Goal: Task Accomplishment & Management: Complete application form

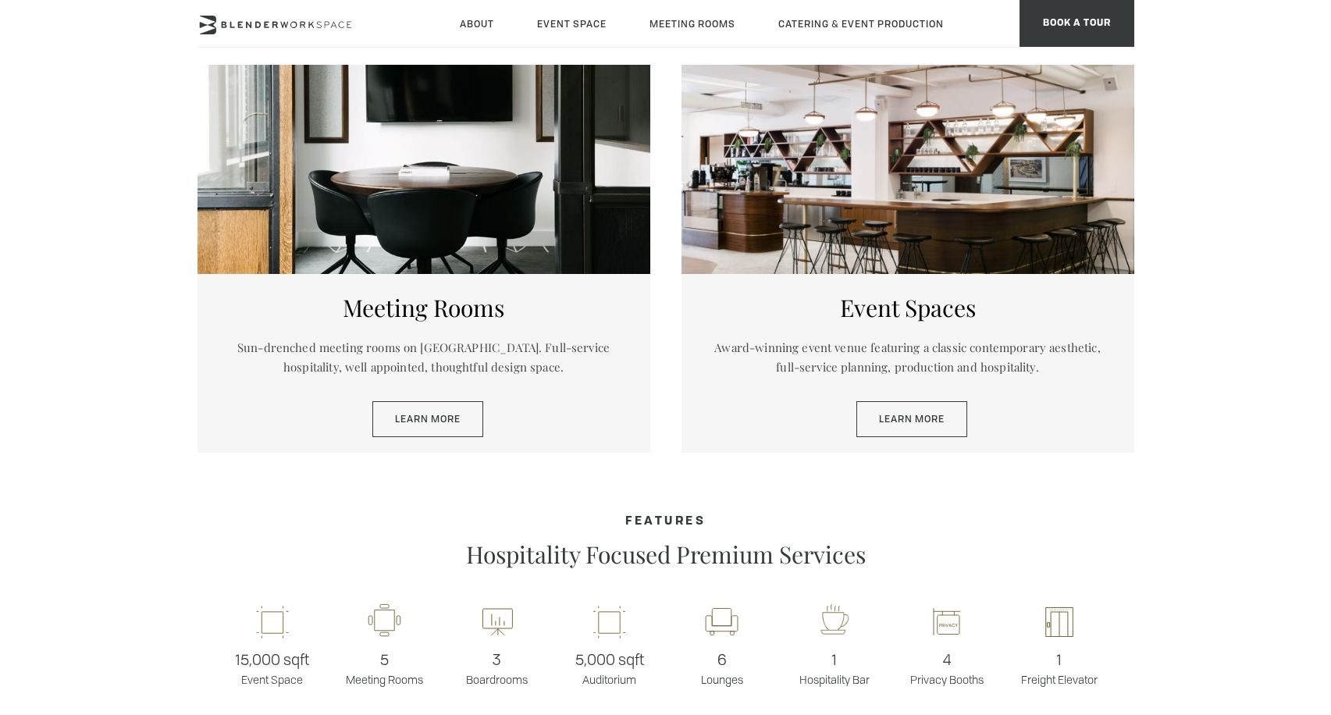
scroll to position [801, 0]
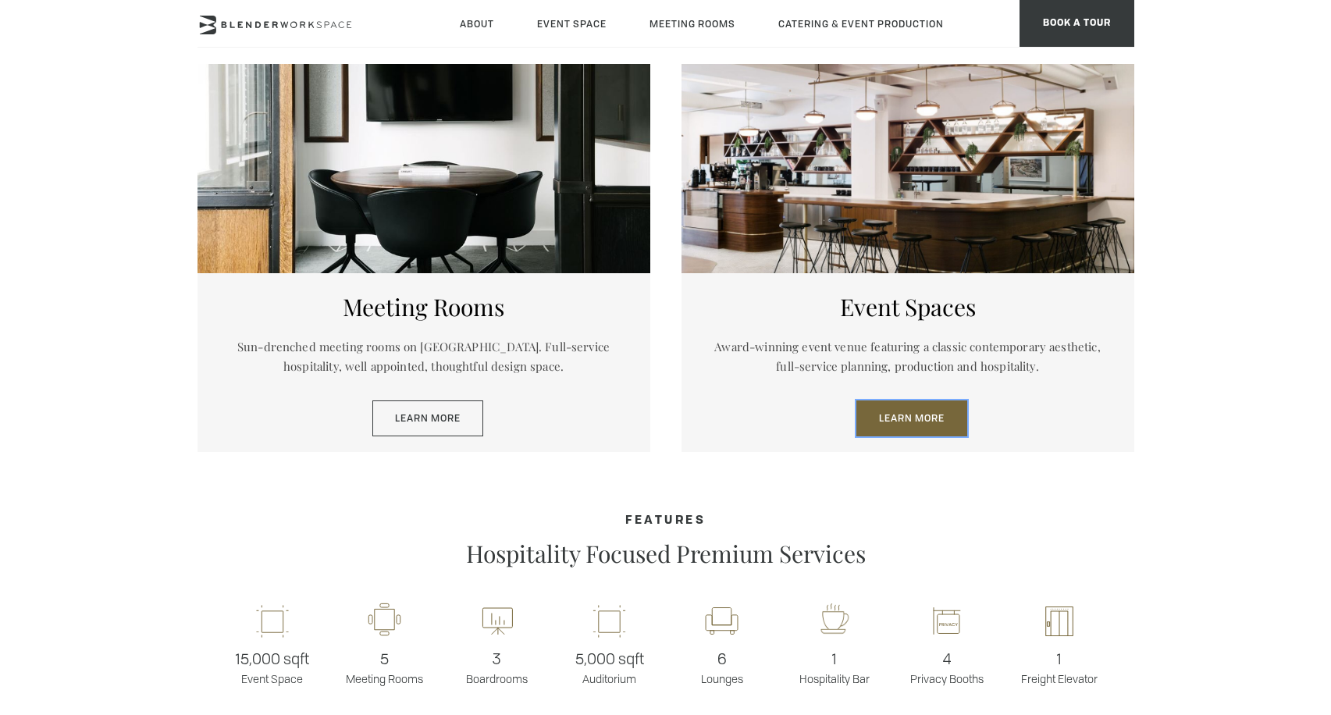
click at [895, 429] on link "Learn More" at bounding box center [911, 419] width 111 height 36
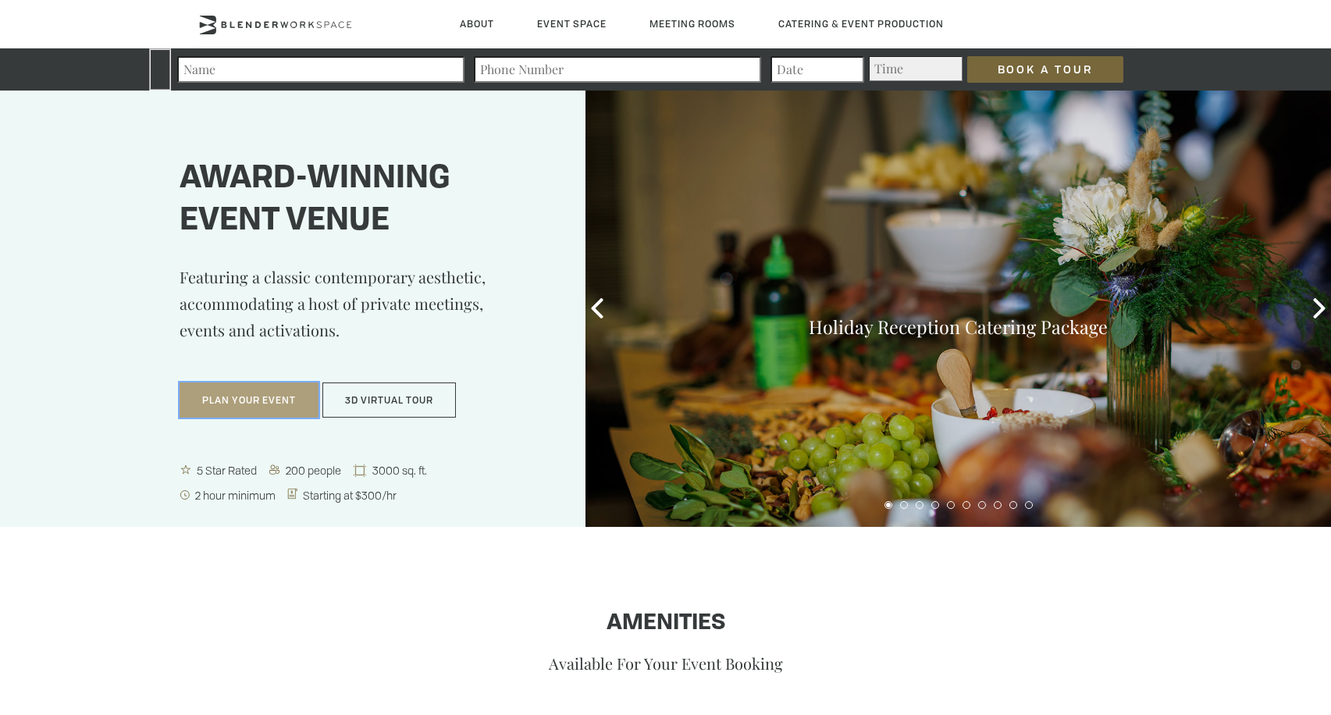
click at [252, 404] on button "Plan Your Event" at bounding box center [249, 401] width 139 height 36
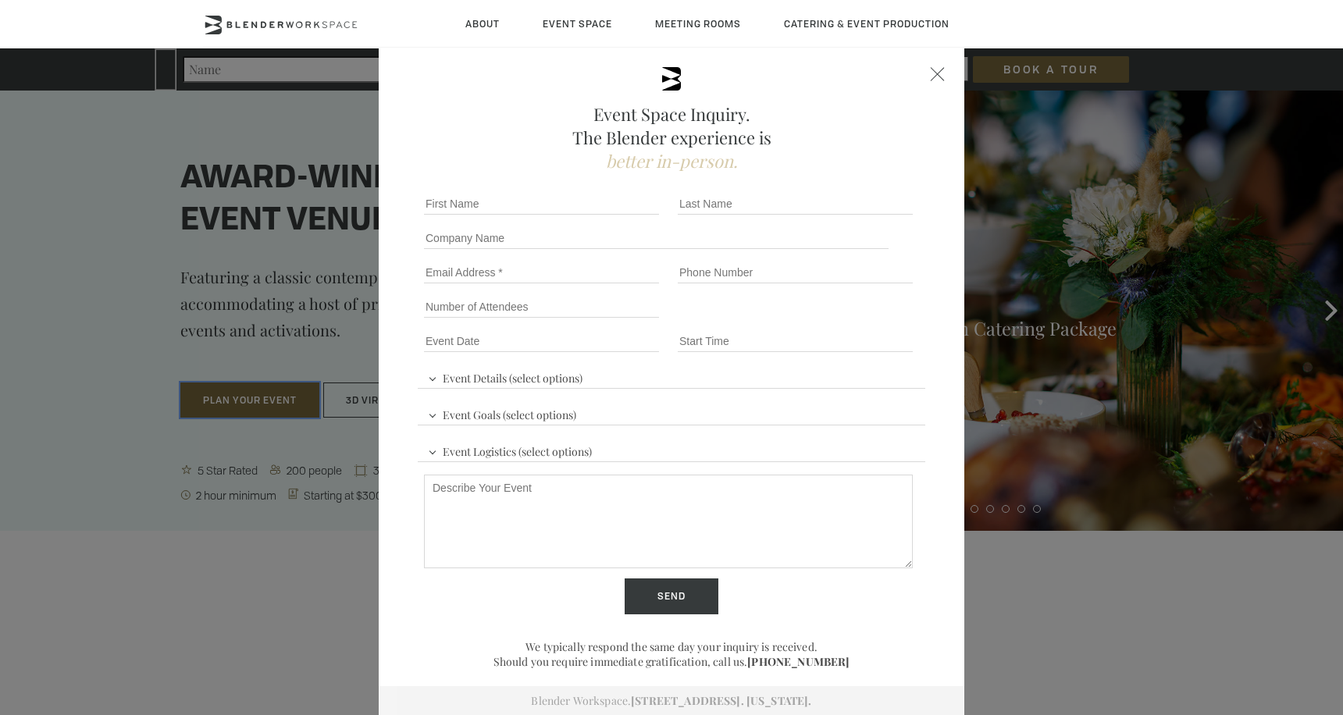
scroll to position [3, 0]
click at [458, 200] on input "First name *" at bounding box center [541, 203] width 235 height 22
type input "[PERSON_NAME]"
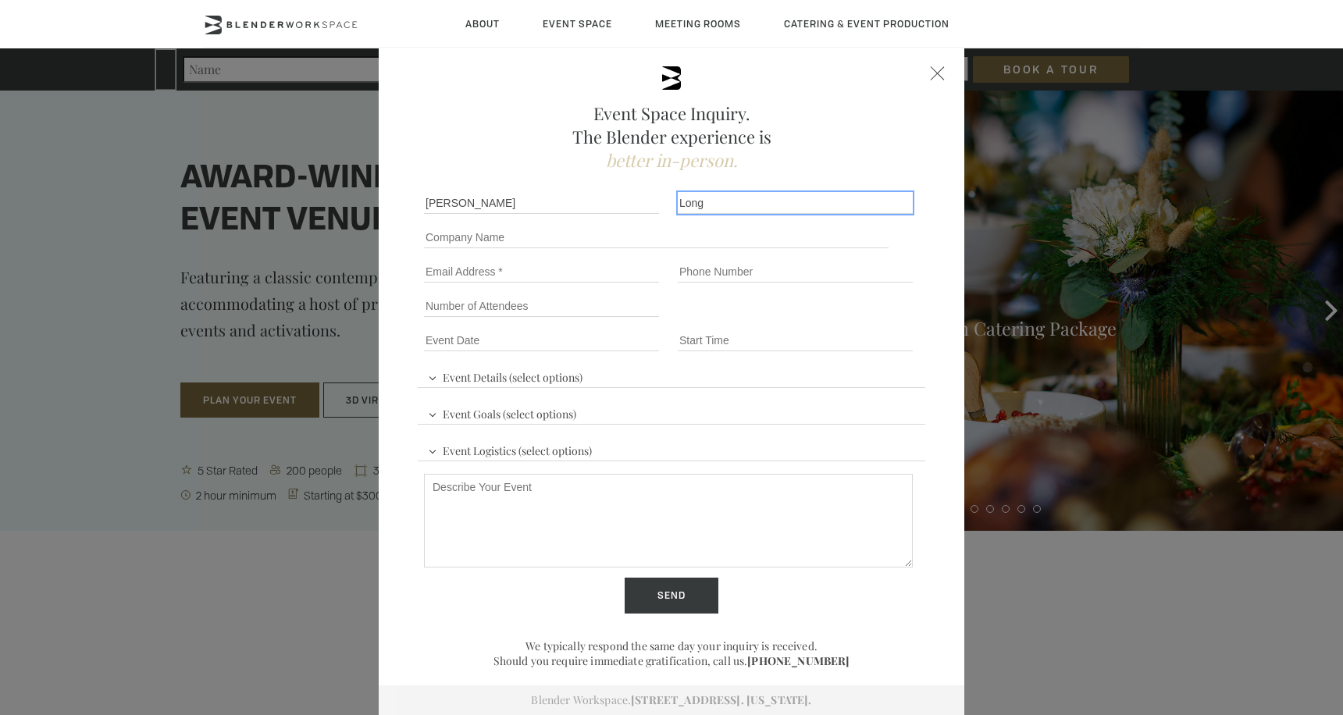
type input "[PERSON_NAME]"
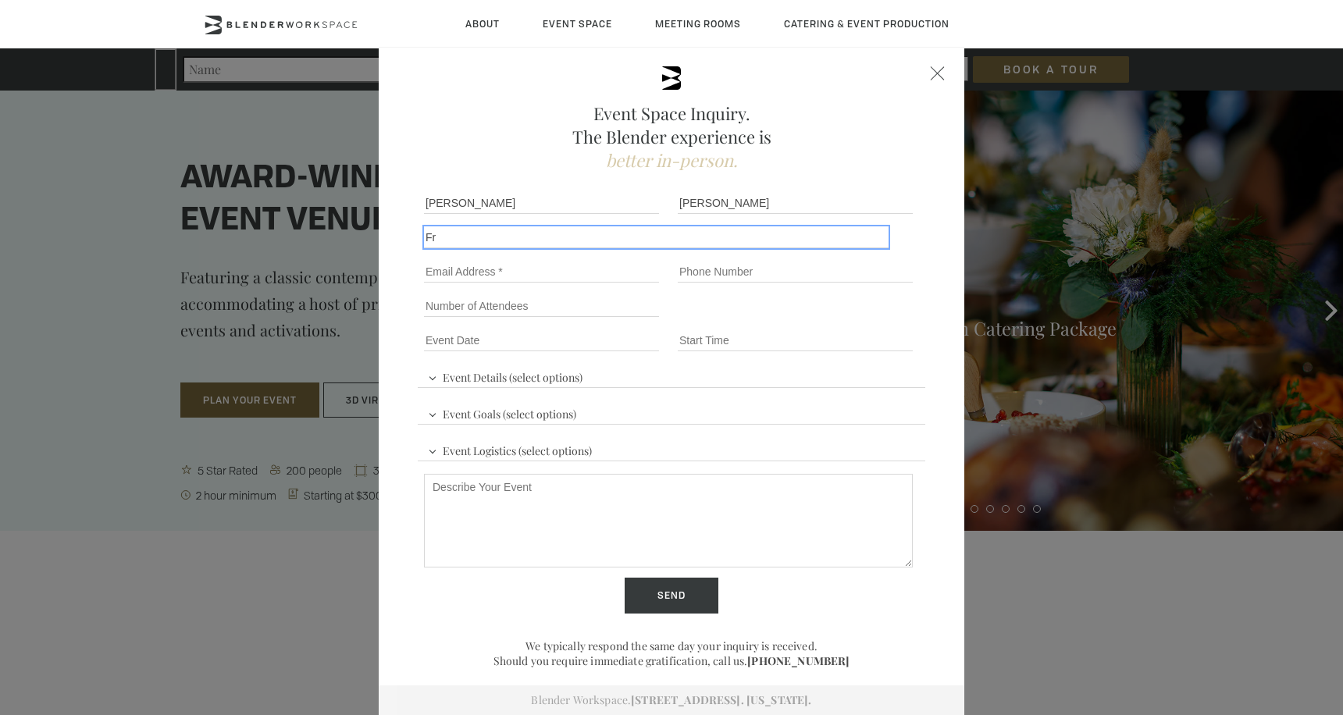
type input "F"
type input "Hometeam Talent"
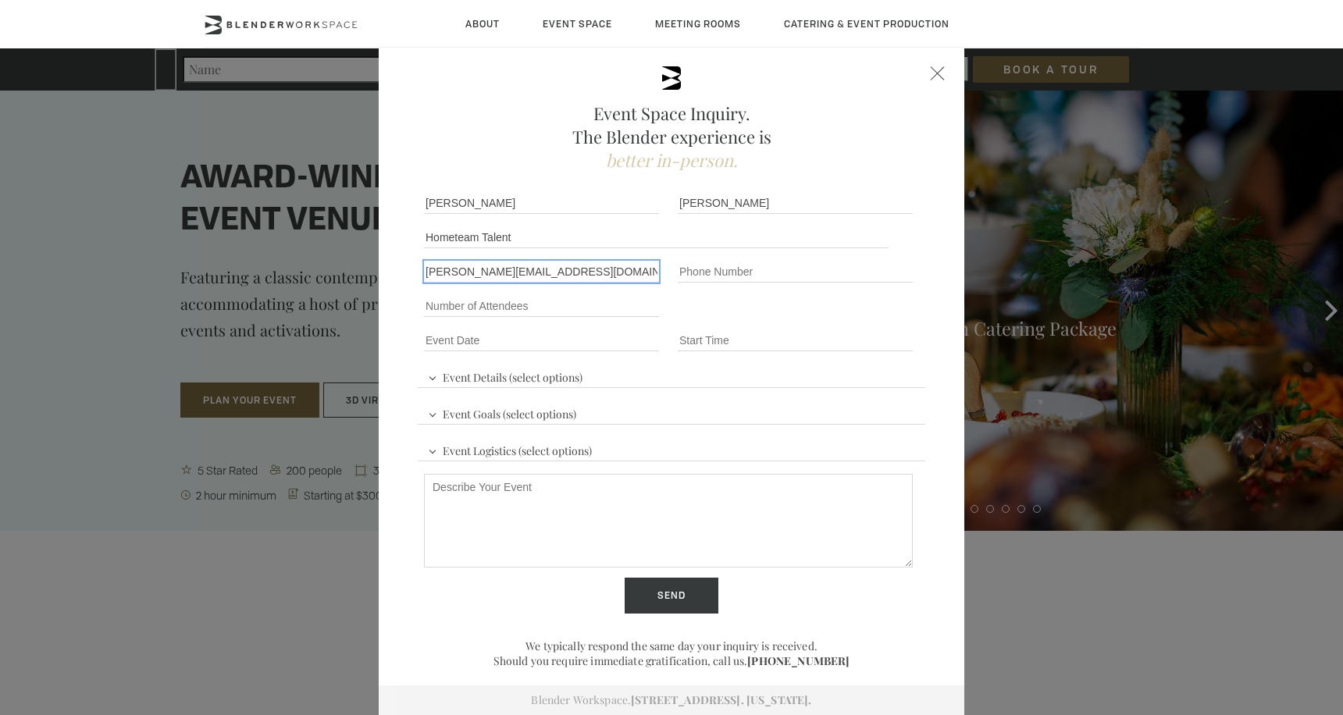
type input "[PERSON_NAME][EMAIL_ADDRESS][DOMAIN_NAME]"
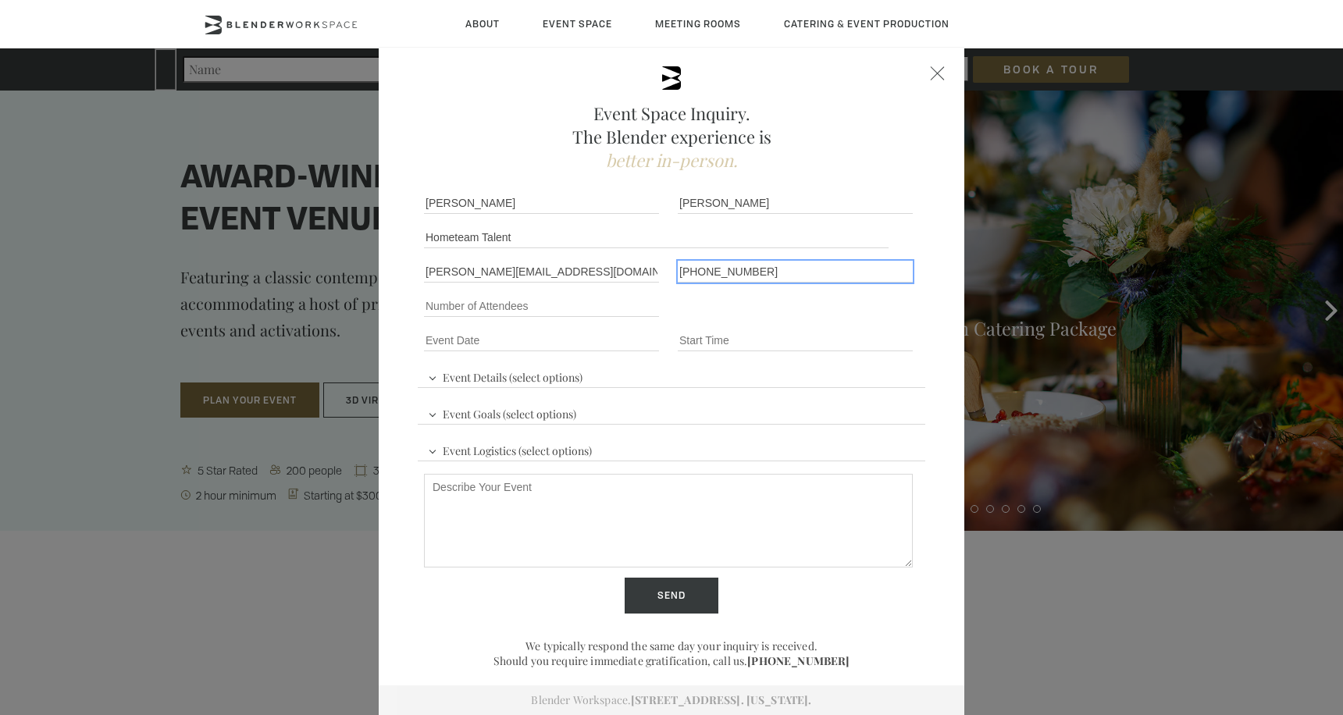
type input "[PHONE_NUMBER]"
click at [459, 306] on input "Number of Attendees" at bounding box center [541, 306] width 235 height 22
type input "100-150"
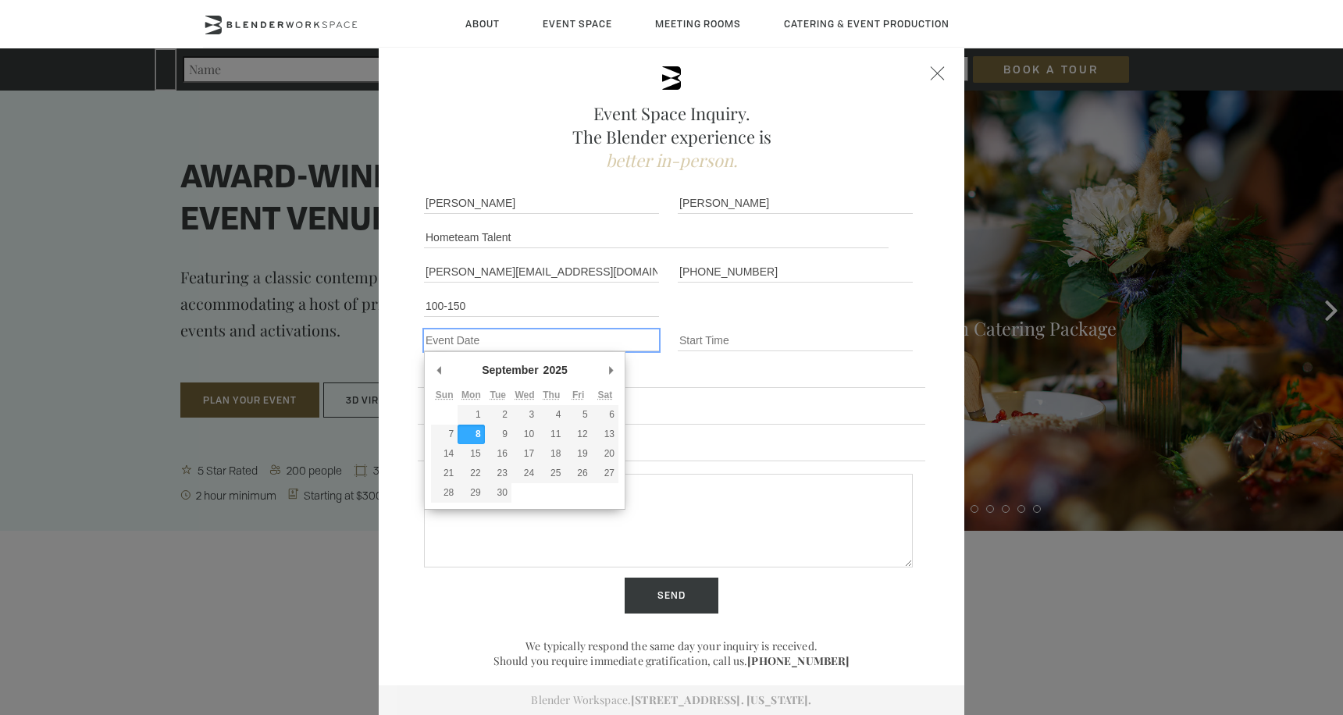
click at [493, 350] on input "Event Date *" at bounding box center [541, 340] width 235 height 22
type div "[DATE]"
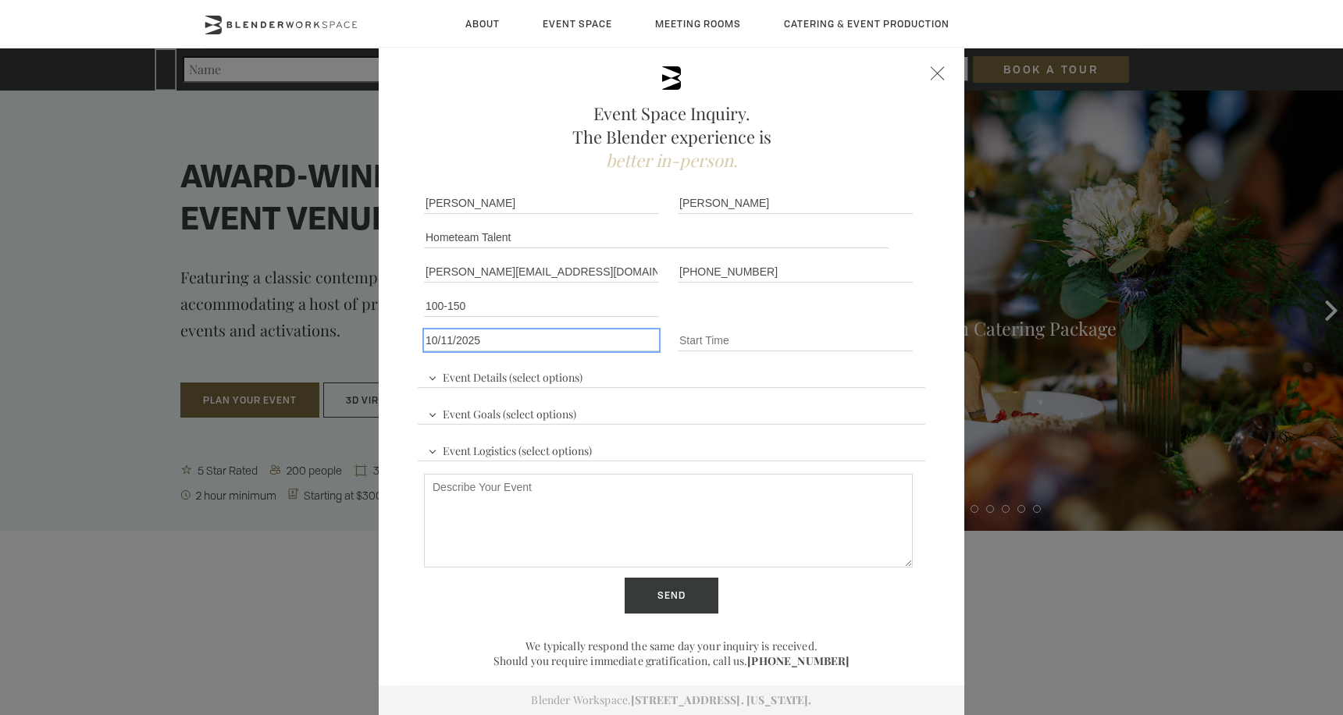
click at [585, 340] on input "Event Date *" at bounding box center [541, 340] width 235 height 22
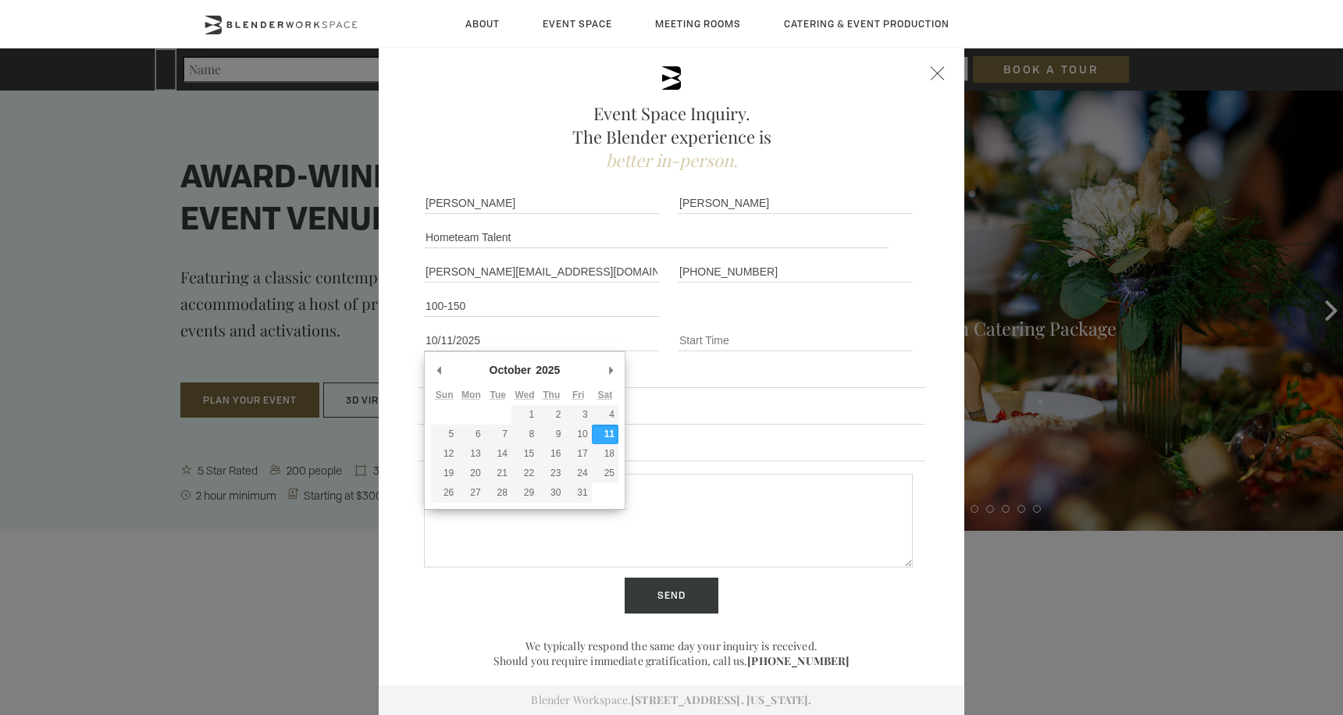
click at [685, 288] on div "Phone number [PHONE_NUMBER]" at bounding box center [798, 272] width 254 height 34
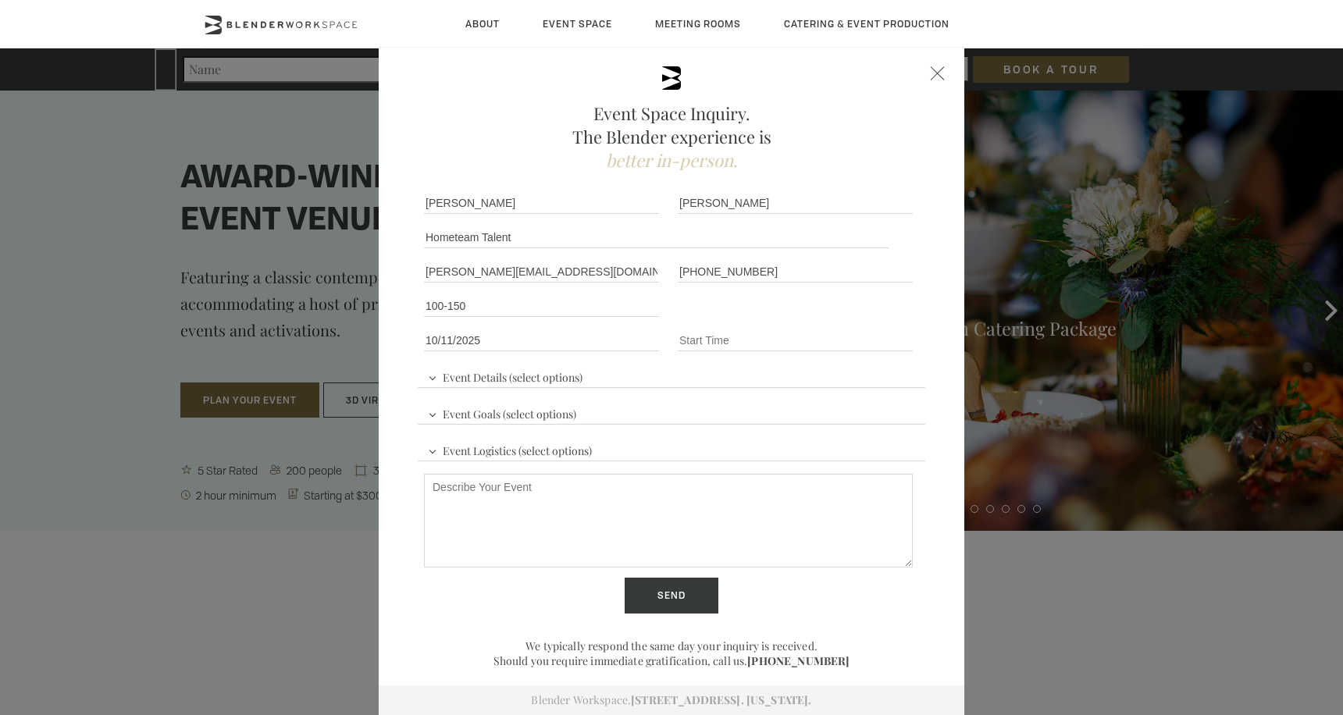
click at [533, 367] on span "Event Details (select options)" at bounding box center [505, 375] width 162 height 23
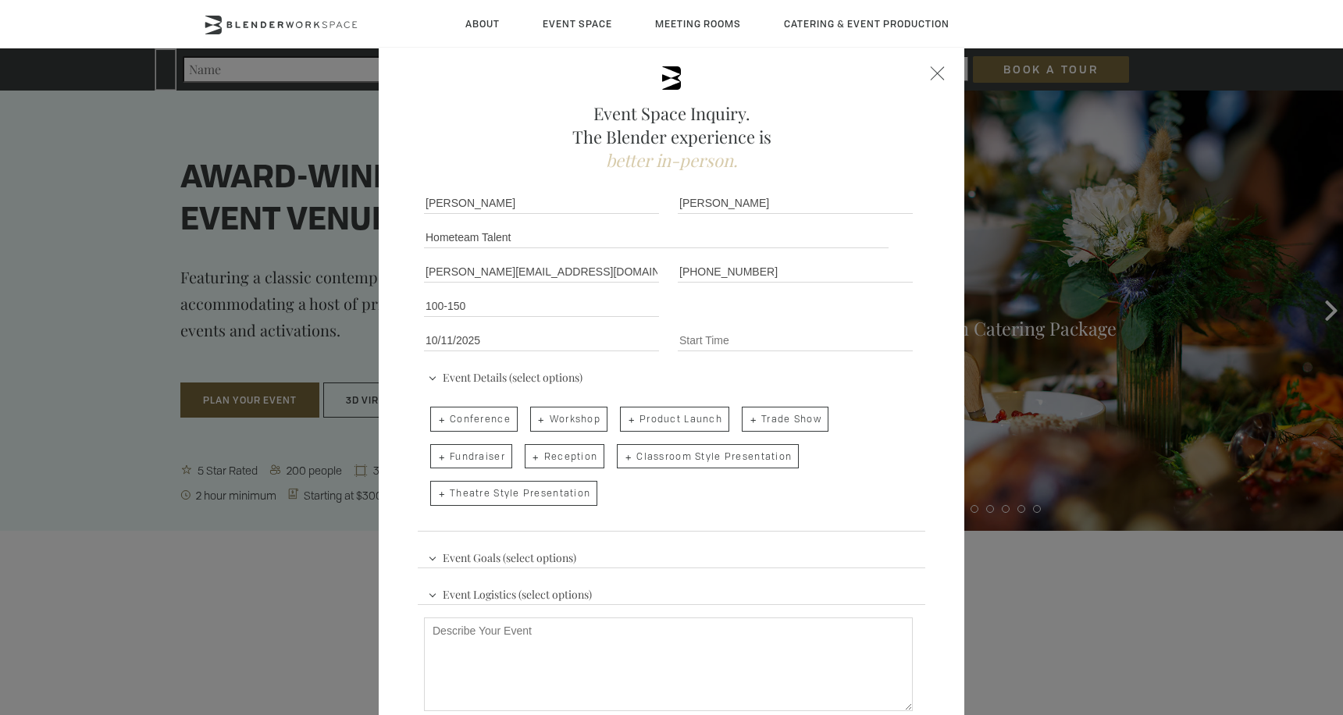
click at [488, 421] on span "Conference" at bounding box center [473, 419] width 87 height 25
click at [434, 421] on input "Conference" at bounding box center [429, 412] width 10 height 22
checkbox input "true"
click at [556, 417] on span "Workshop" at bounding box center [568, 419] width 77 height 25
click at [534, 417] on input "Workshop" at bounding box center [529, 412] width 10 height 22
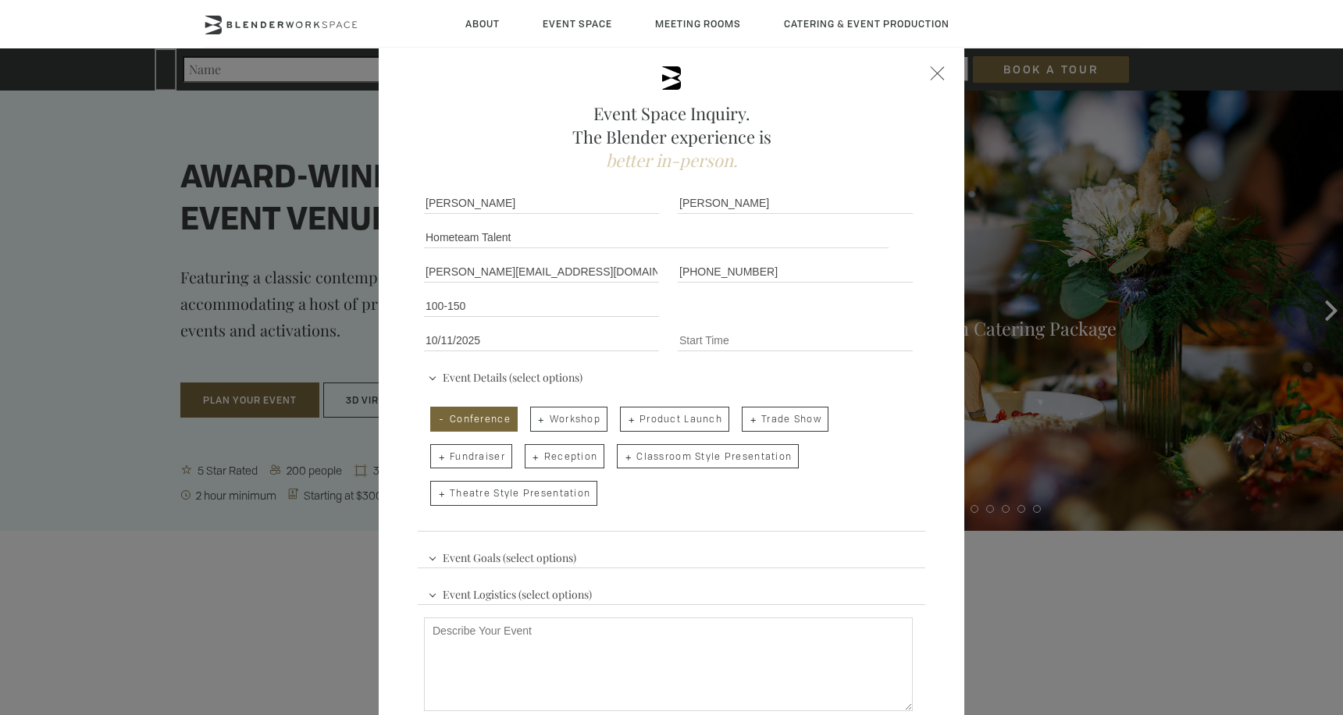
checkbox input "true"
click at [544, 502] on span "Theatre Style Presentation" at bounding box center [513, 493] width 167 height 25
click at [434, 497] on input "Theatre Style Presentation" at bounding box center [429, 486] width 10 height 22
checkbox input "true"
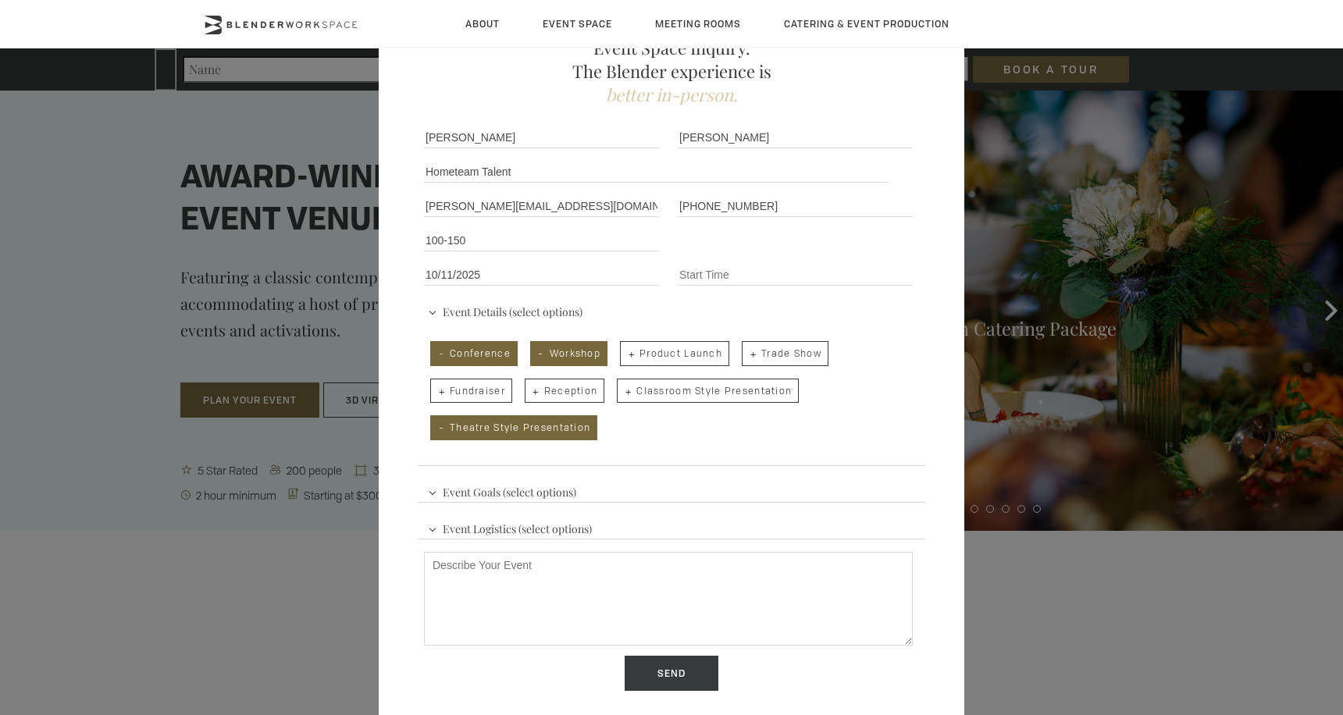
scroll to position [93, 0]
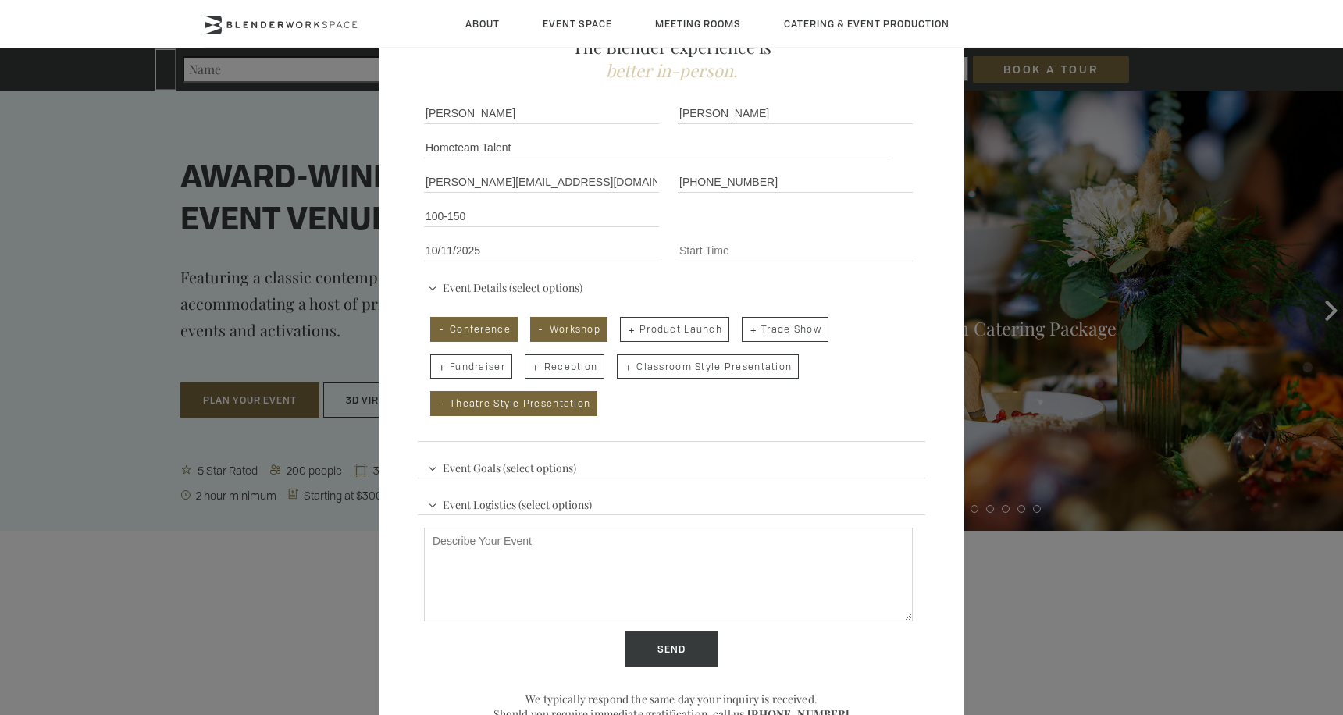
click at [532, 467] on span "Event Goals (select options)" at bounding box center [502, 465] width 156 height 23
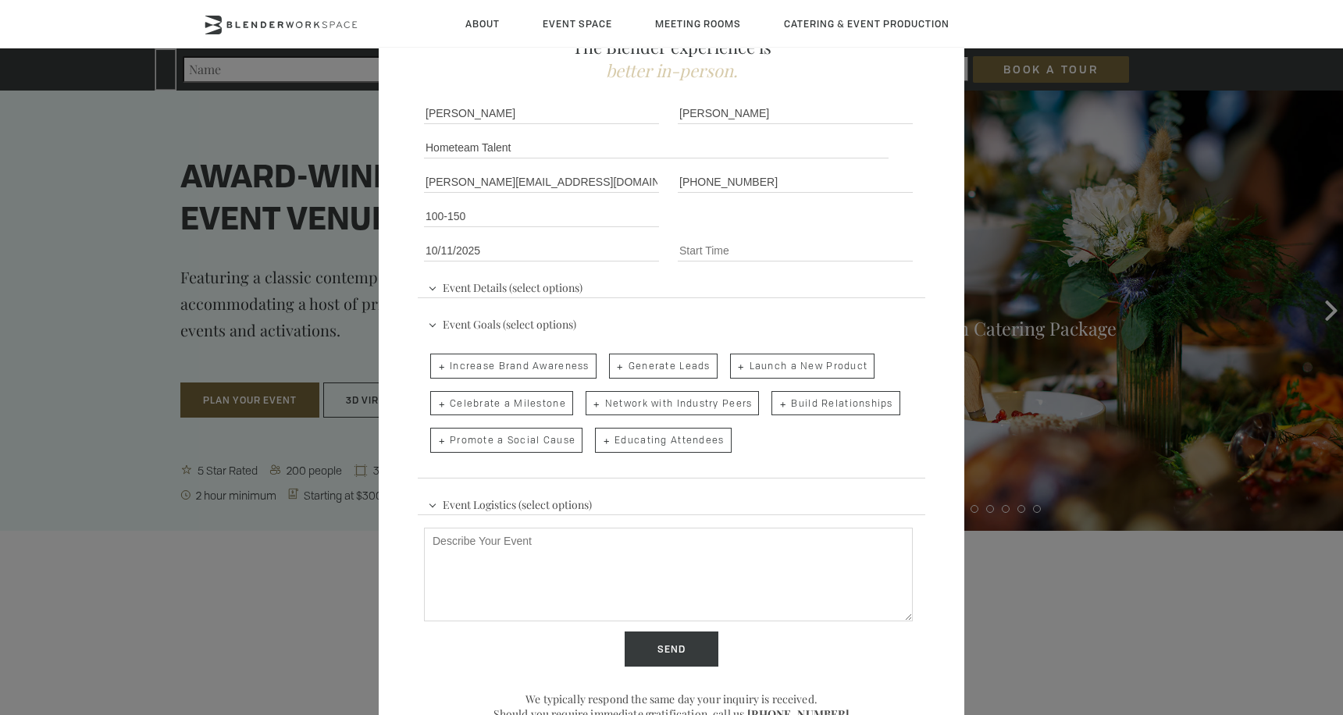
scroll to position [90, 0]
click at [735, 394] on span "Network with Industry Peers" at bounding box center [673, 406] width 174 height 25
click at [589, 394] on input "Network with Industry Peers" at bounding box center [584, 399] width 10 height 22
checkbox input "true"
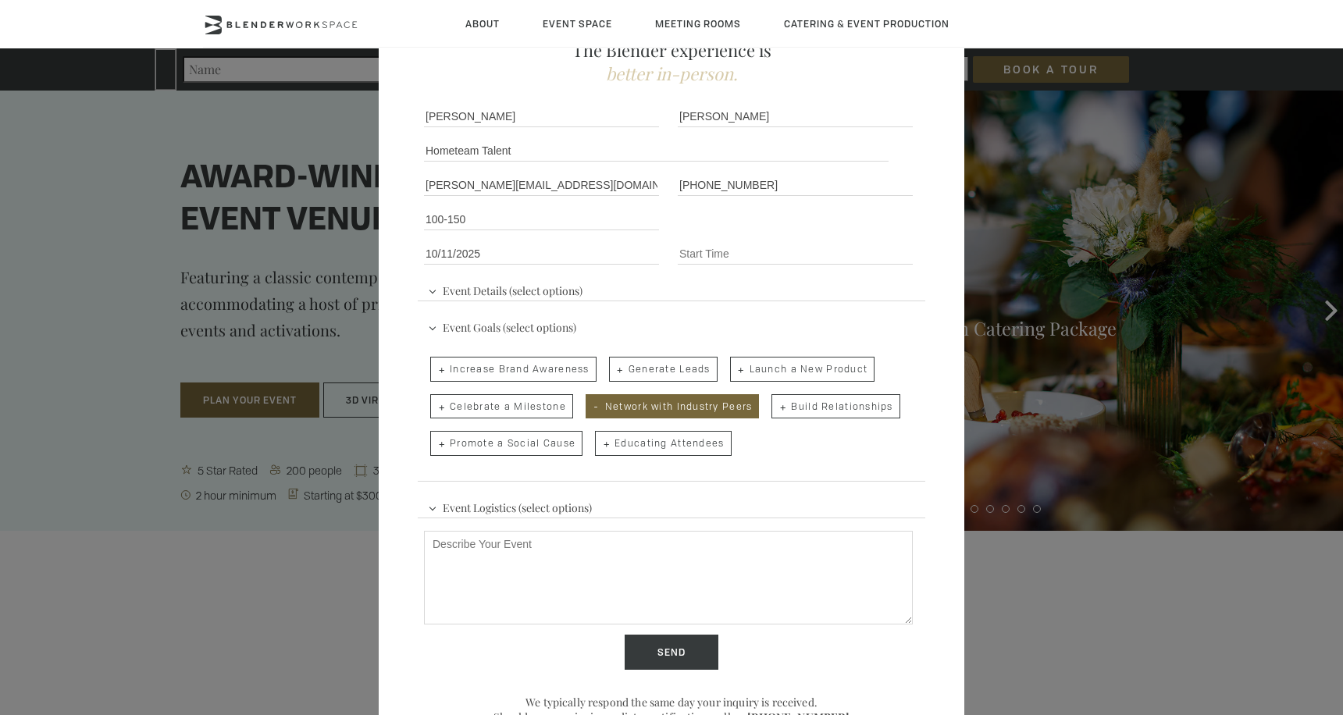
drag, startPoint x: 808, startPoint y: 404, endPoint x: 707, endPoint y: 437, distance: 105.9
click at [807, 406] on span "Build Relationships" at bounding box center [835, 406] width 128 height 25
click at [775, 406] on input "Build Relationships" at bounding box center [770, 399] width 10 height 22
checkbox input "true"
click at [696, 437] on span "Educating Attendees" at bounding box center [663, 443] width 136 height 25
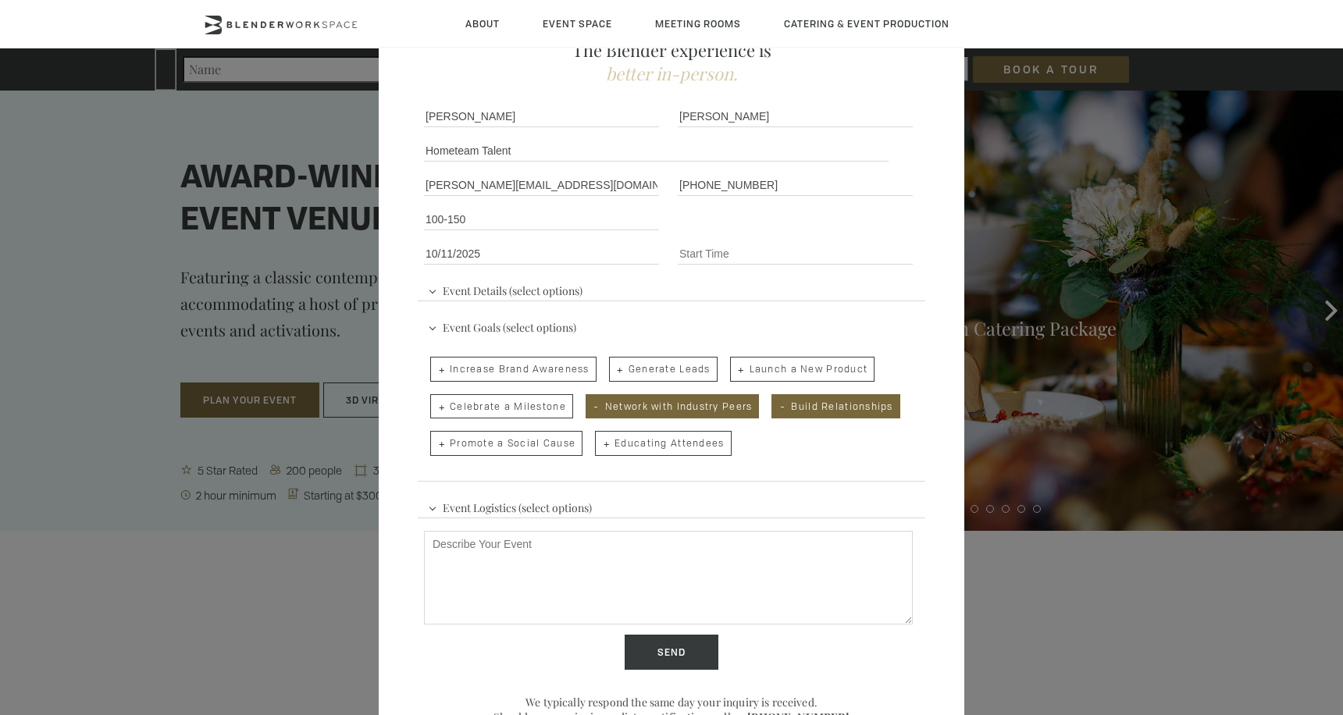
click at [599, 437] on input "Educating Attendees" at bounding box center [594, 436] width 10 height 22
checkbox input "true"
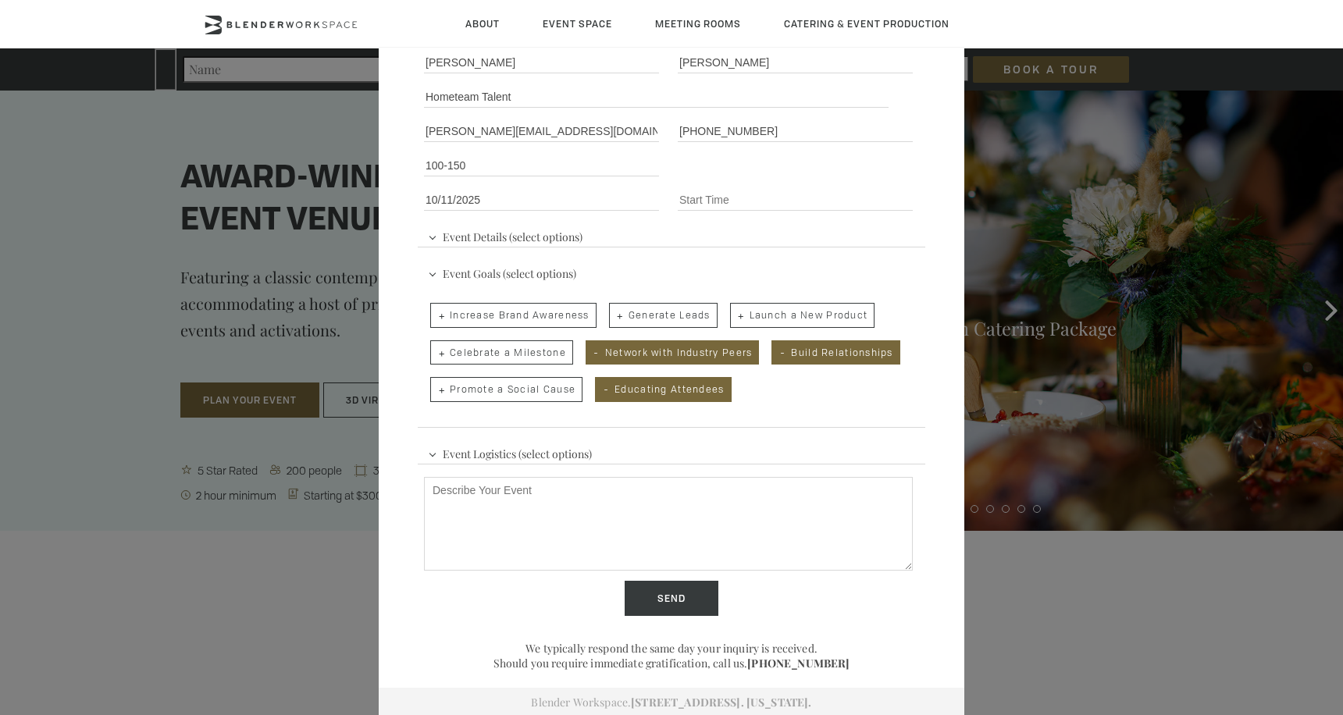
scroll to position [146, 0]
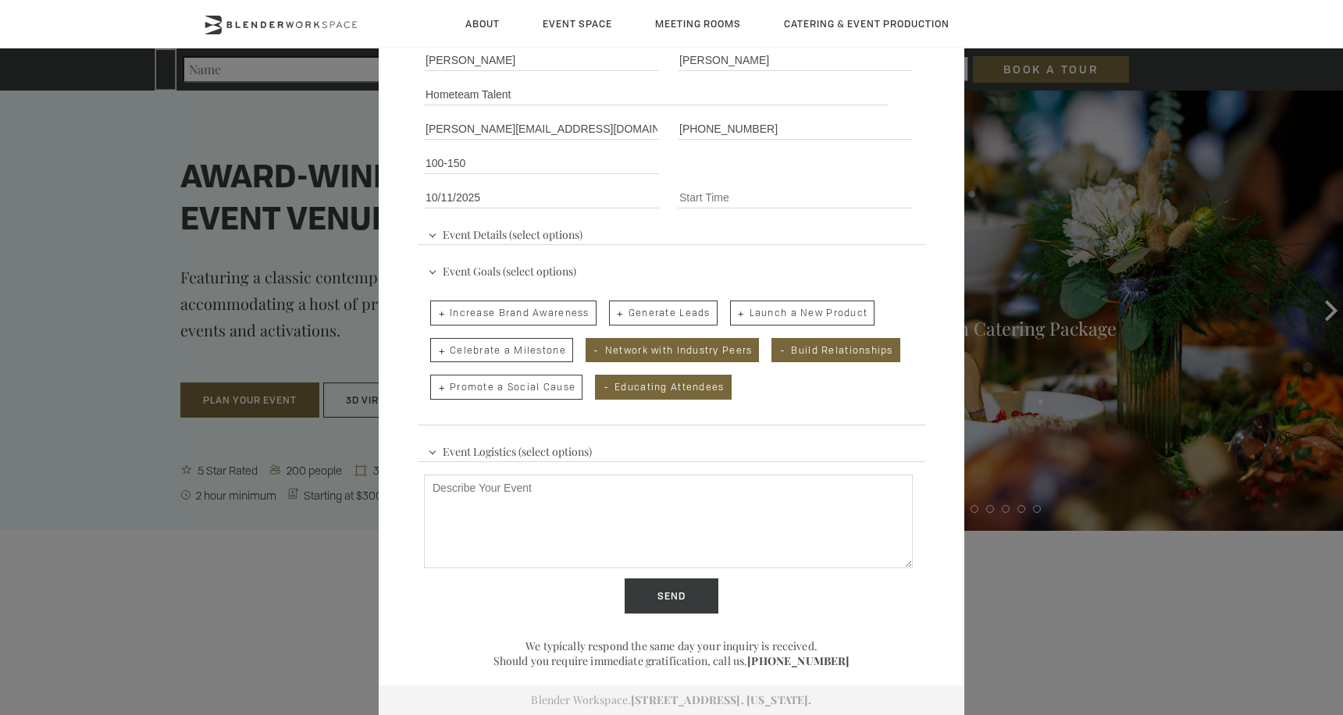
click at [550, 493] on textarea "Describe Your Event" at bounding box center [668, 522] width 489 height 94
paste textarea "Signal Summit is a two-day event focused on high-performance blockchains, bleed…"
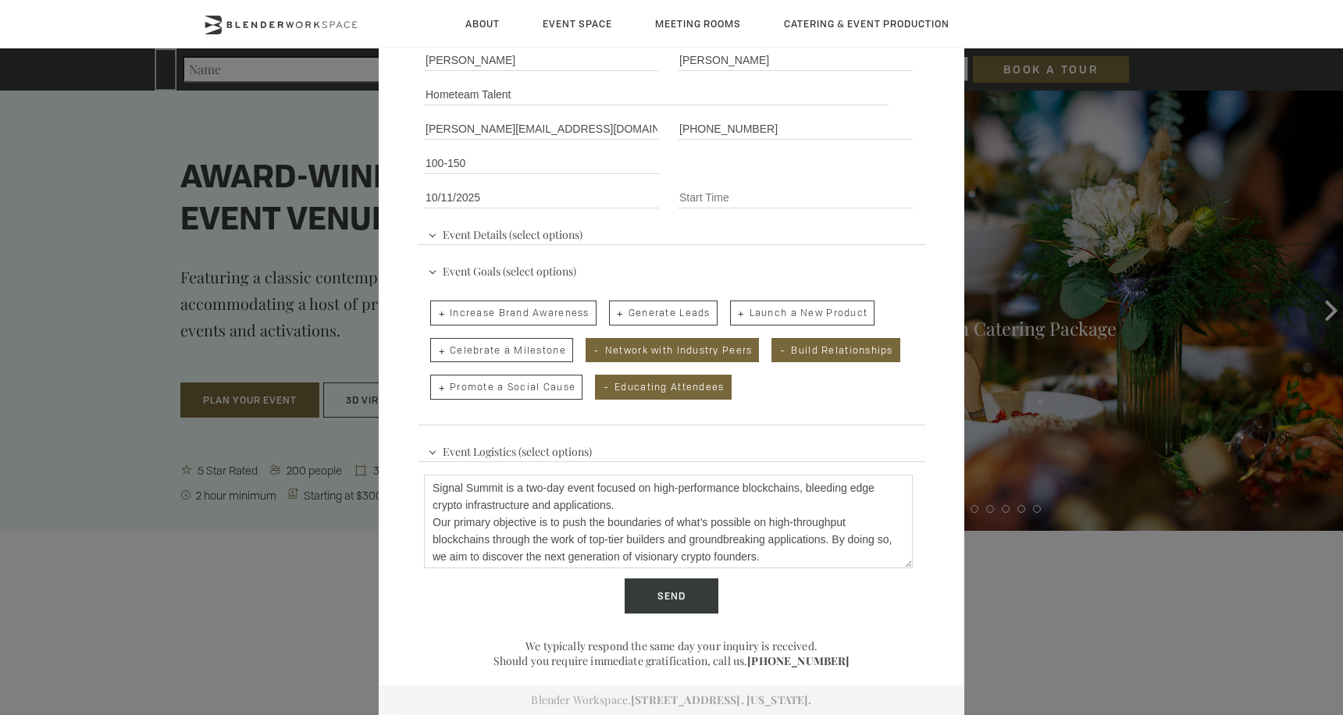
scroll to position [13, 0]
click at [487, 223] on span "Event Details (select options)" at bounding box center [505, 232] width 162 height 23
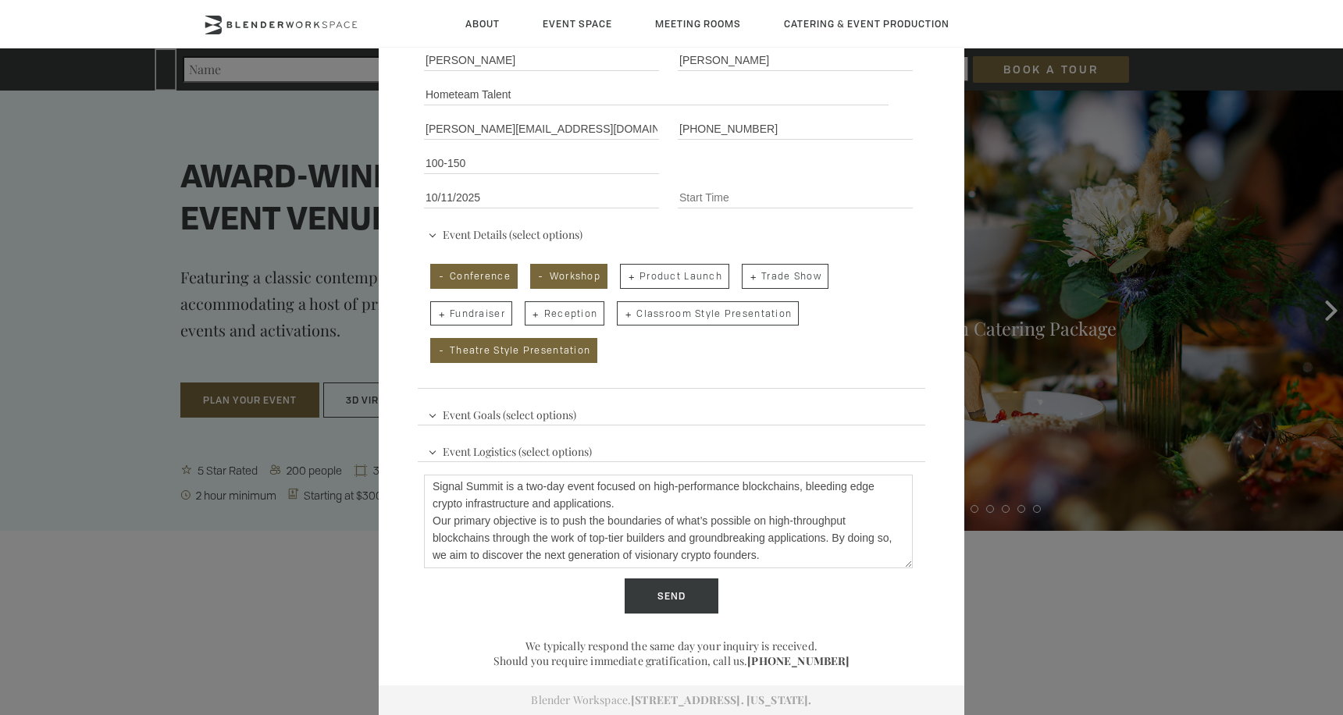
scroll to position [0, 0]
click at [427, 490] on textarea "Signal Summit is a two-day event focused on high-performance blockchains, bleed…" at bounding box center [668, 522] width 489 height 94
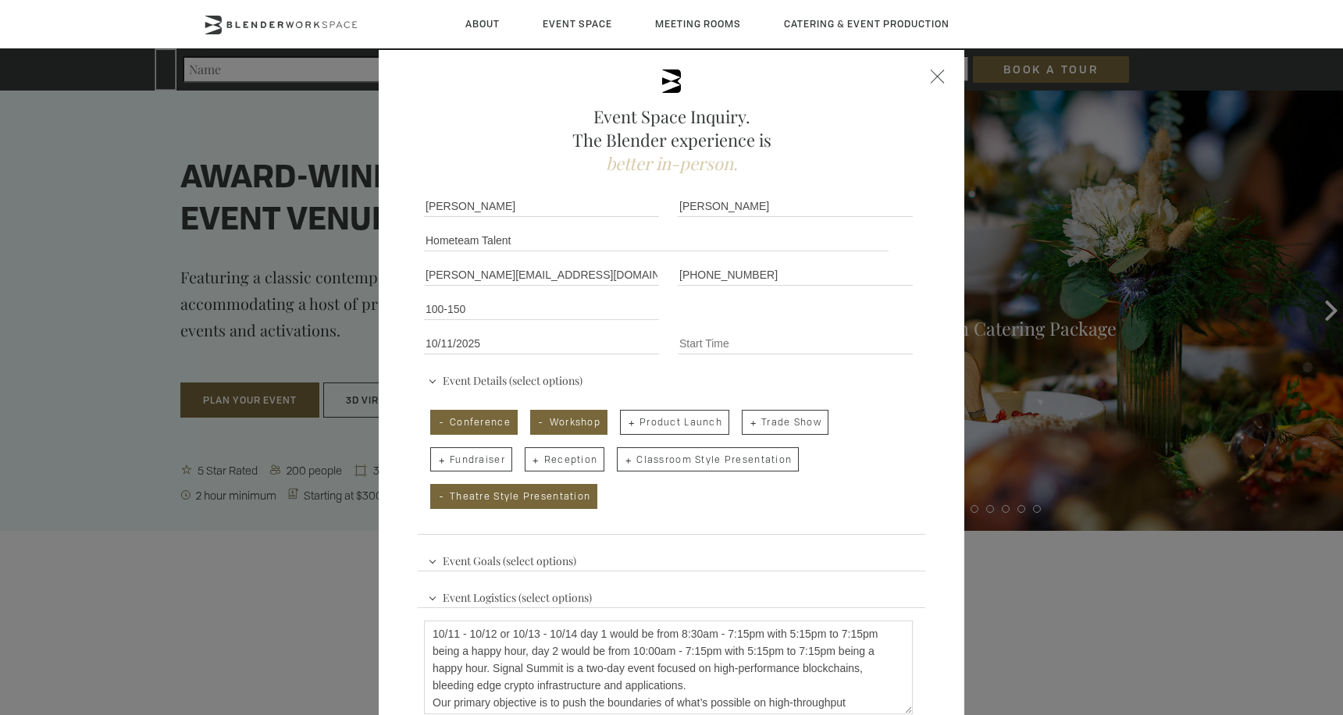
click at [796, 636] on textarea "10/11 - 10/12 or 10/13 - 10/14 day 1 would be from 8:30am - 7:15pm with 5:15pm …" at bounding box center [668, 668] width 489 height 94
drag, startPoint x: 803, startPoint y: 634, endPoint x: 792, endPoint y: 632, distance: 11.8
click at [791, 632] on textarea "10/11 - 10/12 or 10/13 - 10/14 day 1 would be from 8:30am - 7:15pm with 5:15pm …" at bounding box center [668, 668] width 489 height 94
click at [839, 631] on textarea "10/11 - 10/12 or 10/13 - 10/14 day 1 would be from 8:30am - 7:15pm with 4pm to …" at bounding box center [668, 668] width 489 height 94
click at [454, 665] on textarea "10/11 - 10/12 or 10/13 - 10/14 day 1 would be from 8:30am - 7:15pm with 4pm to …" at bounding box center [668, 668] width 489 height 94
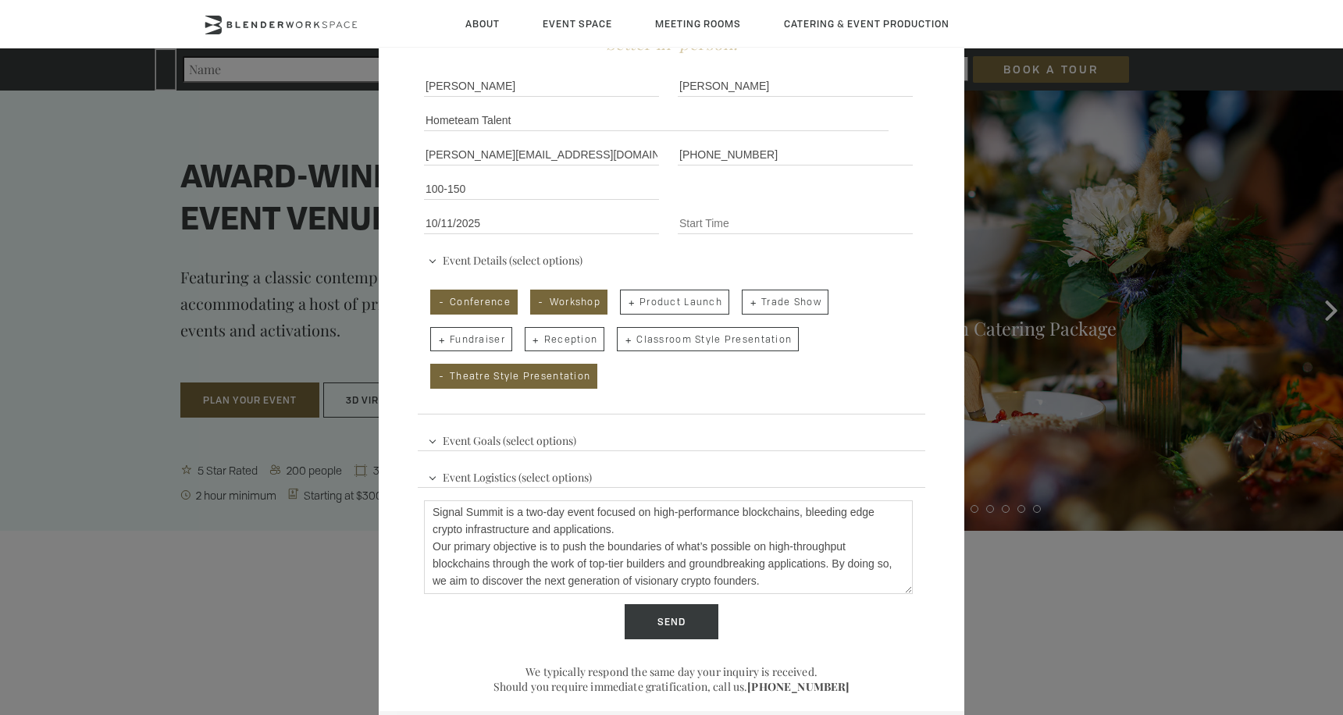
scroll to position [146, 0]
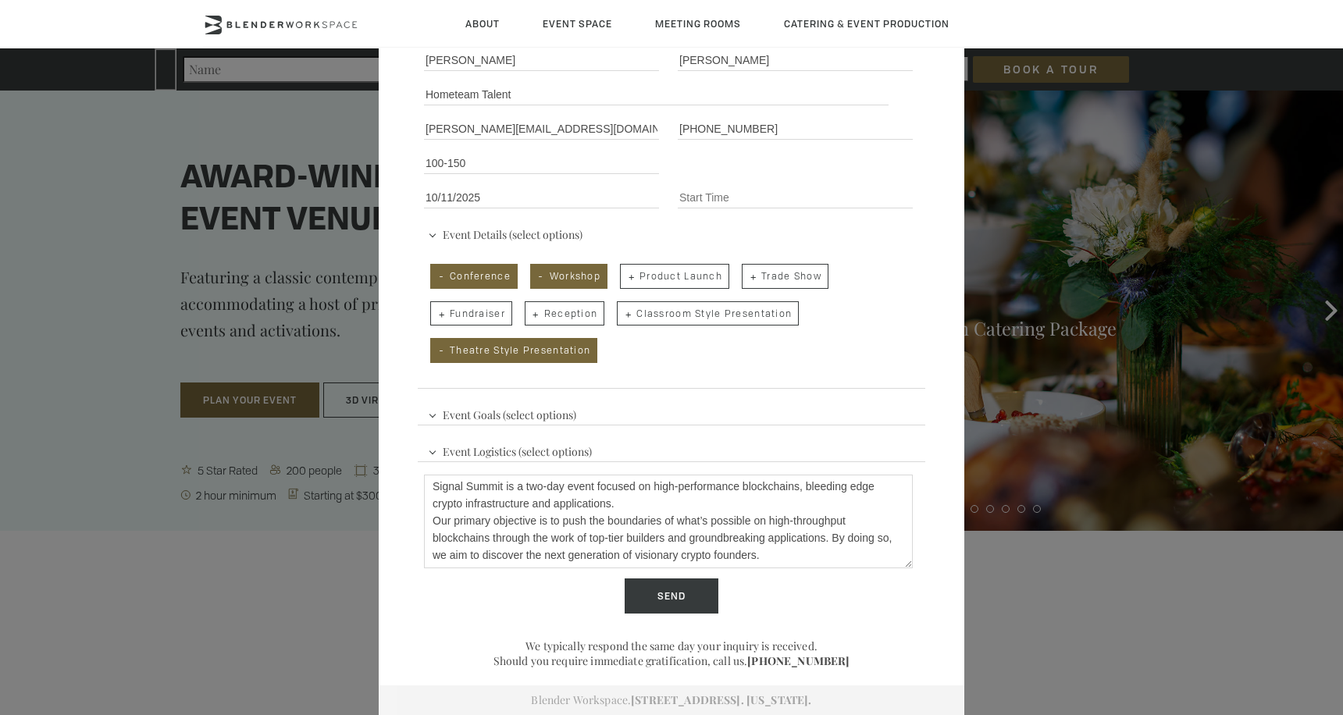
click at [779, 532] on textarea "10/11 - 10/12 or 10/13 - 10/14 day 1 would be from 8:30am - 7:15pm with 4pm to …" at bounding box center [668, 522] width 489 height 94
paste textarea "Signal Summit is a two-day event focused on high-performance blockchains, bleed…"
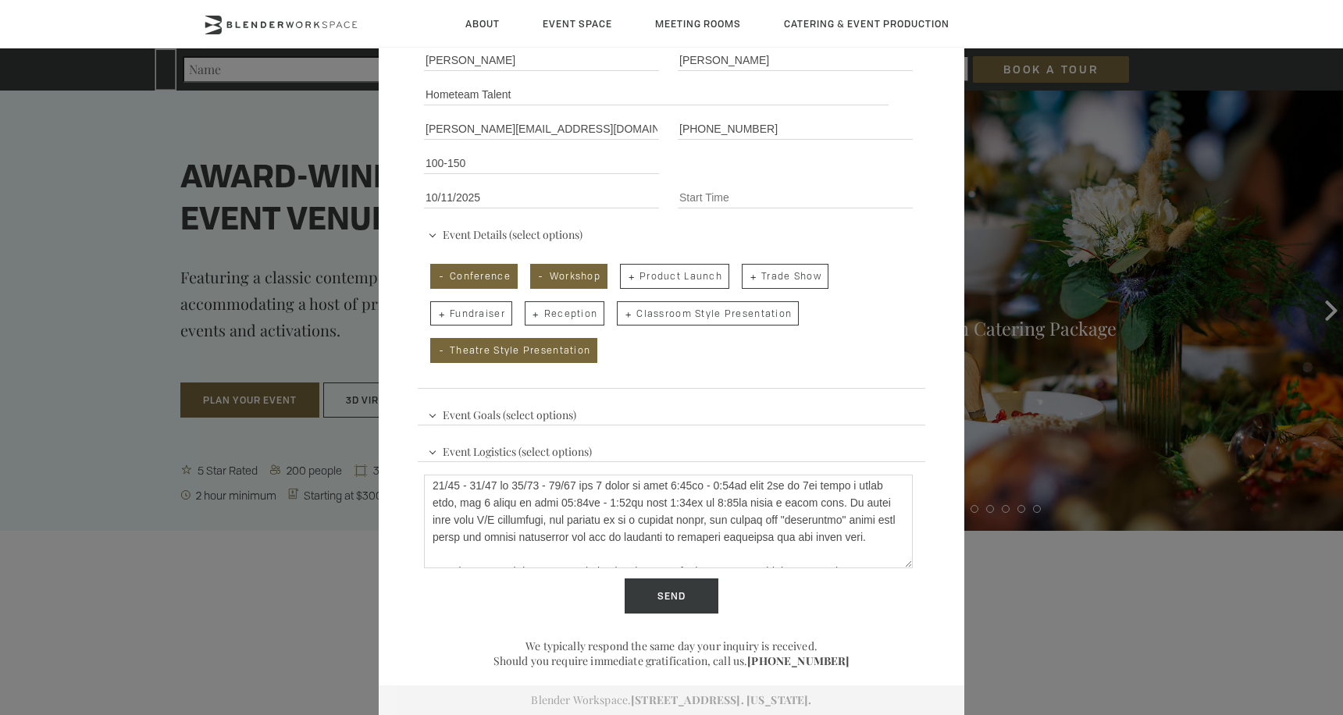
scroll to position [3, 0]
click at [546, 554] on textarea "10/11 - 10/12 or 10/13 - 10/14 day 1 would be from 8:30am - 7:15pm with 4pm to …" at bounding box center [668, 522] width 489 height 94
paste textarea "Lor 2: Ipsumdol 7:01 SI – 5:52 AM — Conse-ad & Elitseddoeiu Tempor, Incid, Utla…"
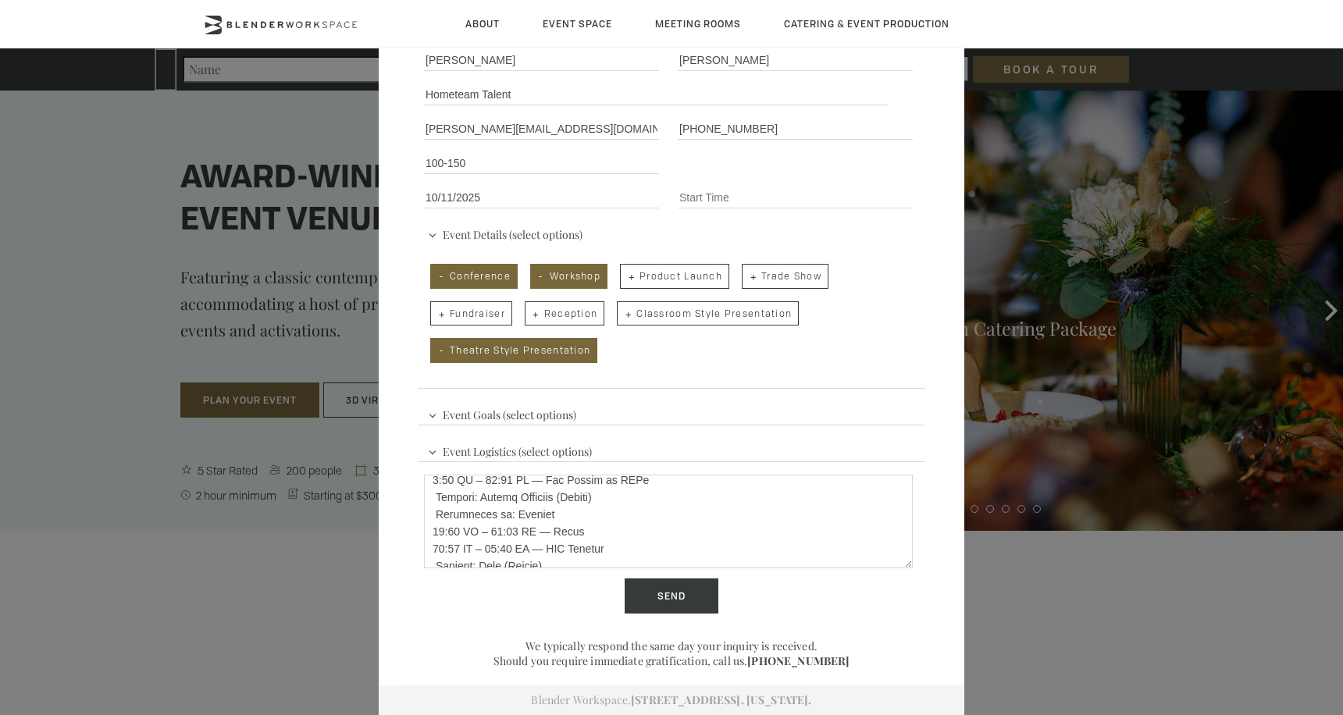
scroll to position [0, 0]
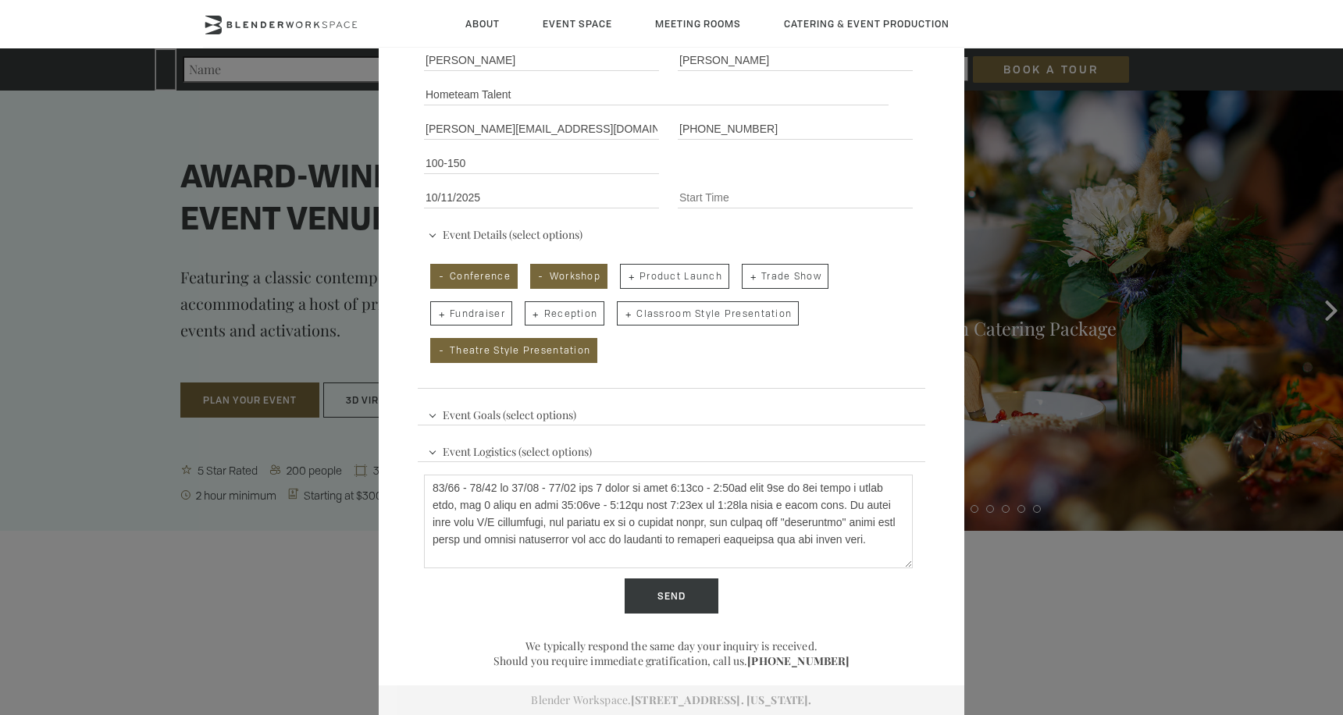
drag, startPoint x: 816, startPoint y: 544, endPoint x: 250, endPoint y: 369, distance: 592.7
click at [250, 369] on div "Event Space Inquiry. The Blender experience is better in-person. Event Details …" at bounding box center [671, 357] width 1343 height 715
click at [543, 555] on textarea "Describe Your Event" at bounding box center [668, 522] width 489 height 94
drag, startPoint x: 535, startPoint y: 556, endPoint x: 393, endPoint y: 399, distance: 211.7
click at [394, 405] on div "Event Space Inquiry. The Blender experience is better in-person. Event Details …" at bounding box center [672, 309] width 586 height 811
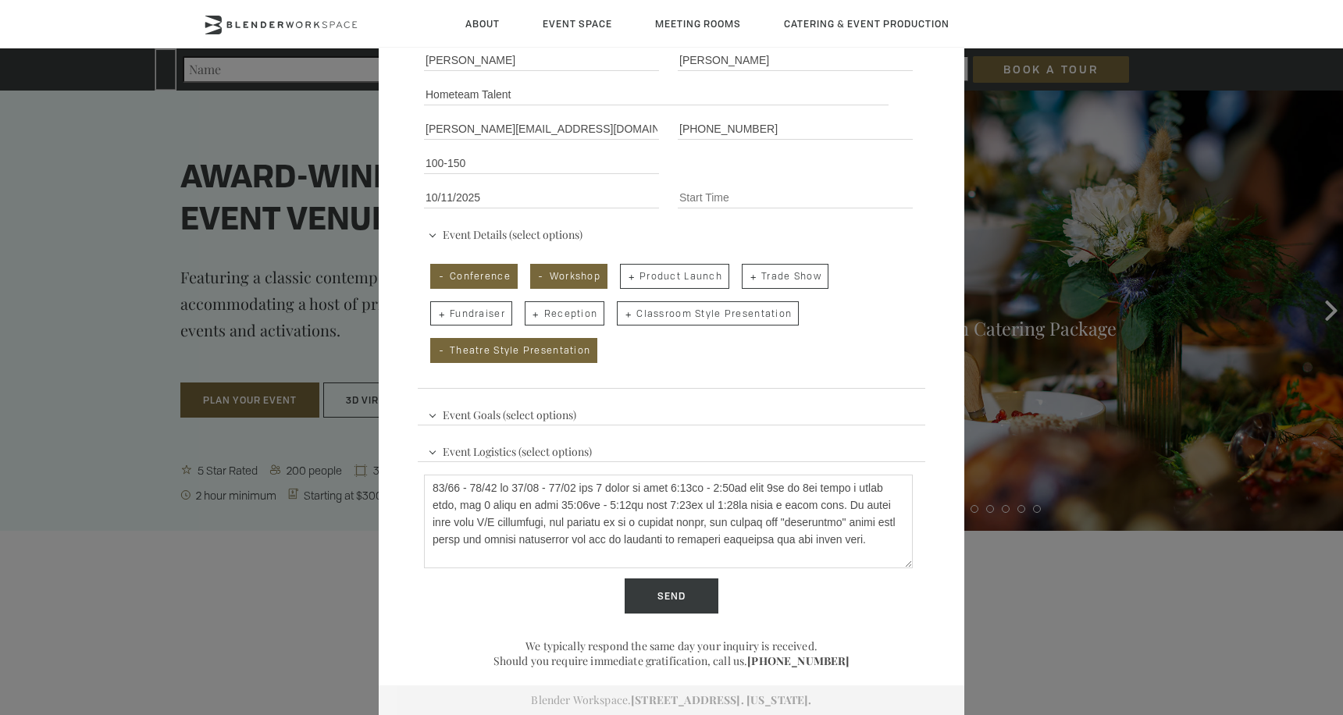
type textarea "Lor 2: Ipsumdol 2:17 SI – 0:08 AM — Conse-ad & Elitseddoeiu Tempor, Incid, Utla…"
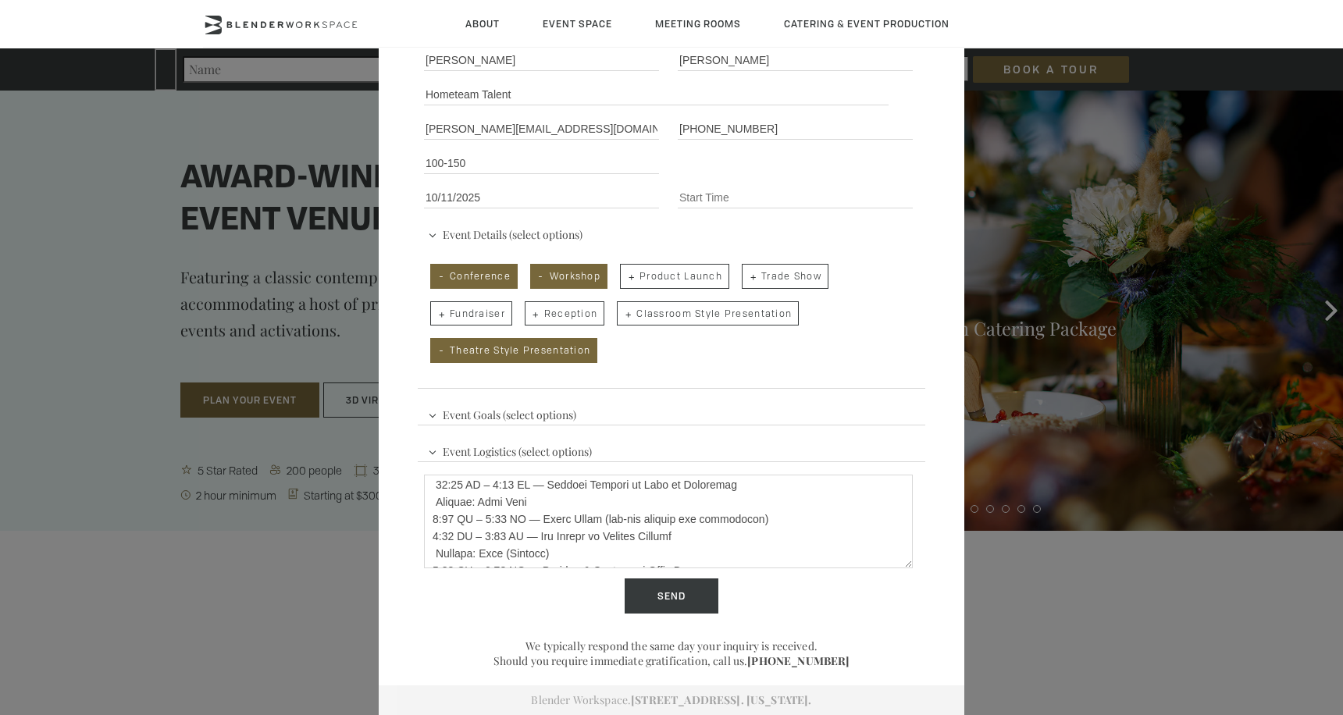
scroll to position [1376, 0]
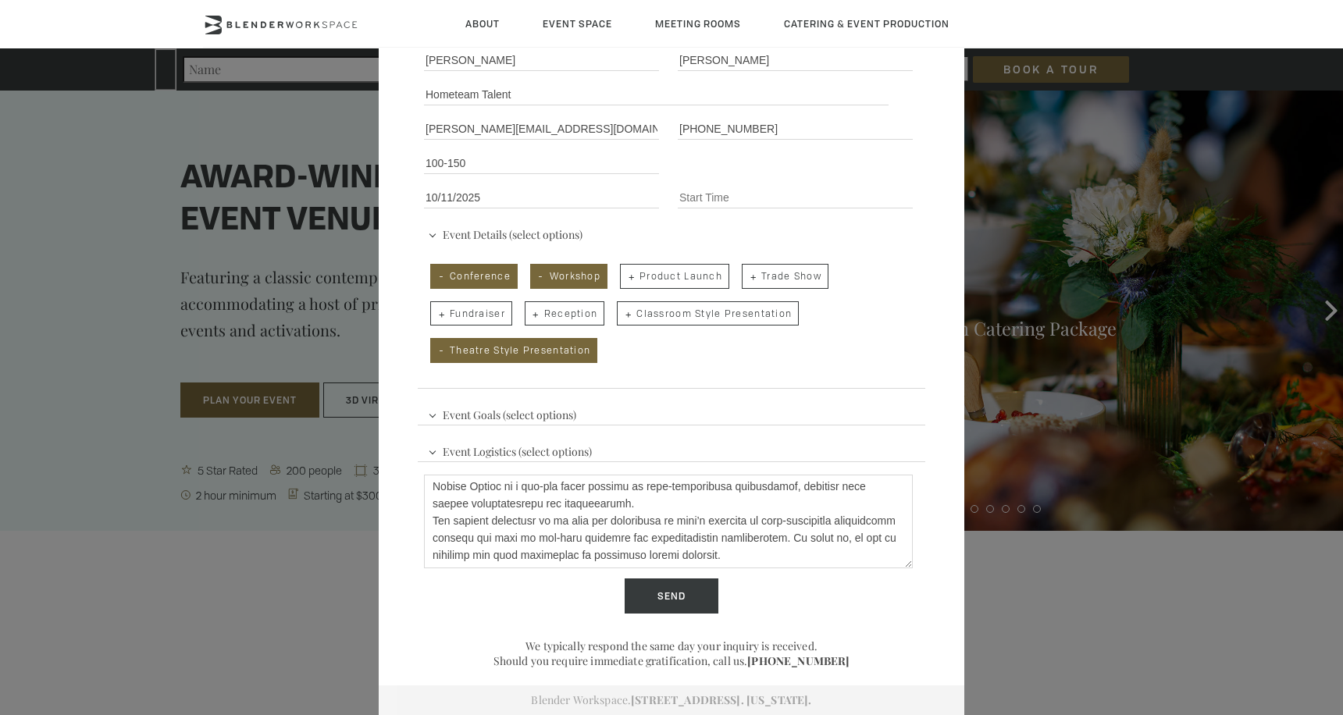
drag, startPoint x: 428, startPoint y: 490, endPoint x: 550, endPoint y: 661, distance: 210.4
click at [550, 661] on div "Event Space Inquiry. The Blender experience is better in-person. Event Details …" at bounding box center [672, 309] width 586 height 811
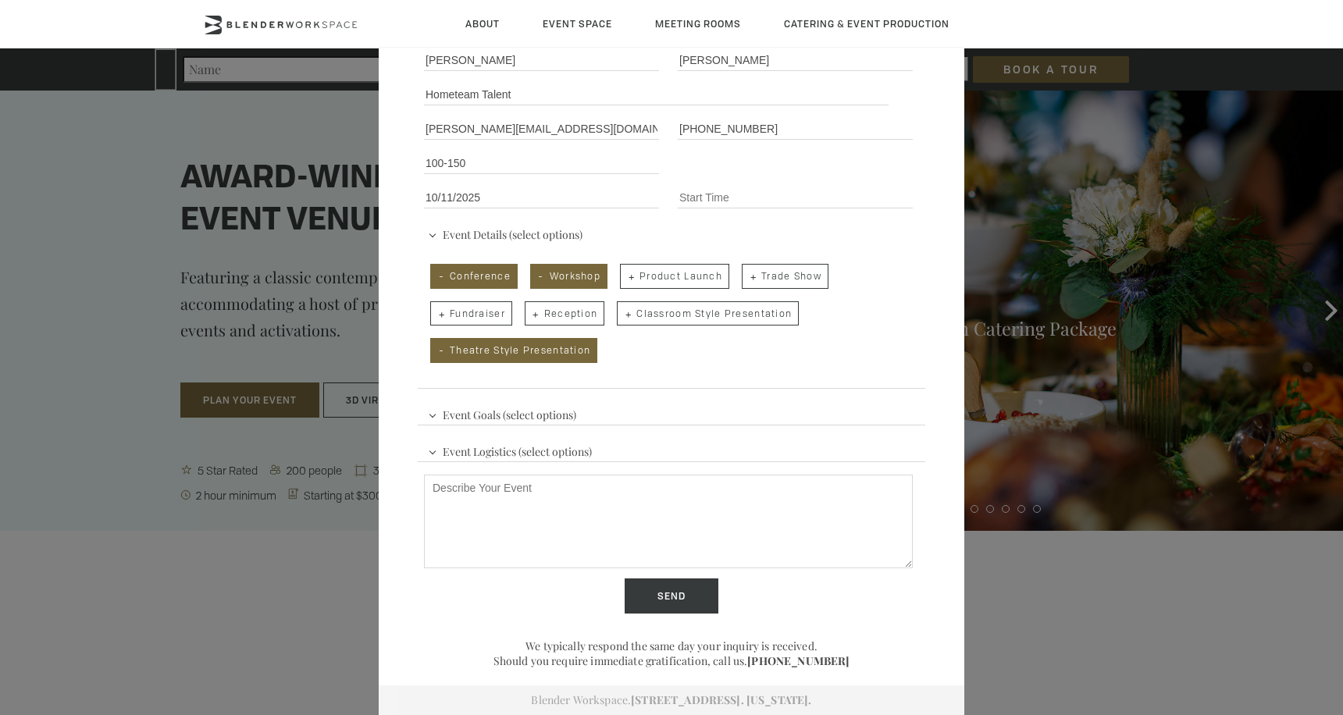
scroll to position [0, 0]
paste textarea "Lo ips dolorsi am cons adi elits do eiusmo Tempori 24–98 ut Laboree 19–95. Dol …"
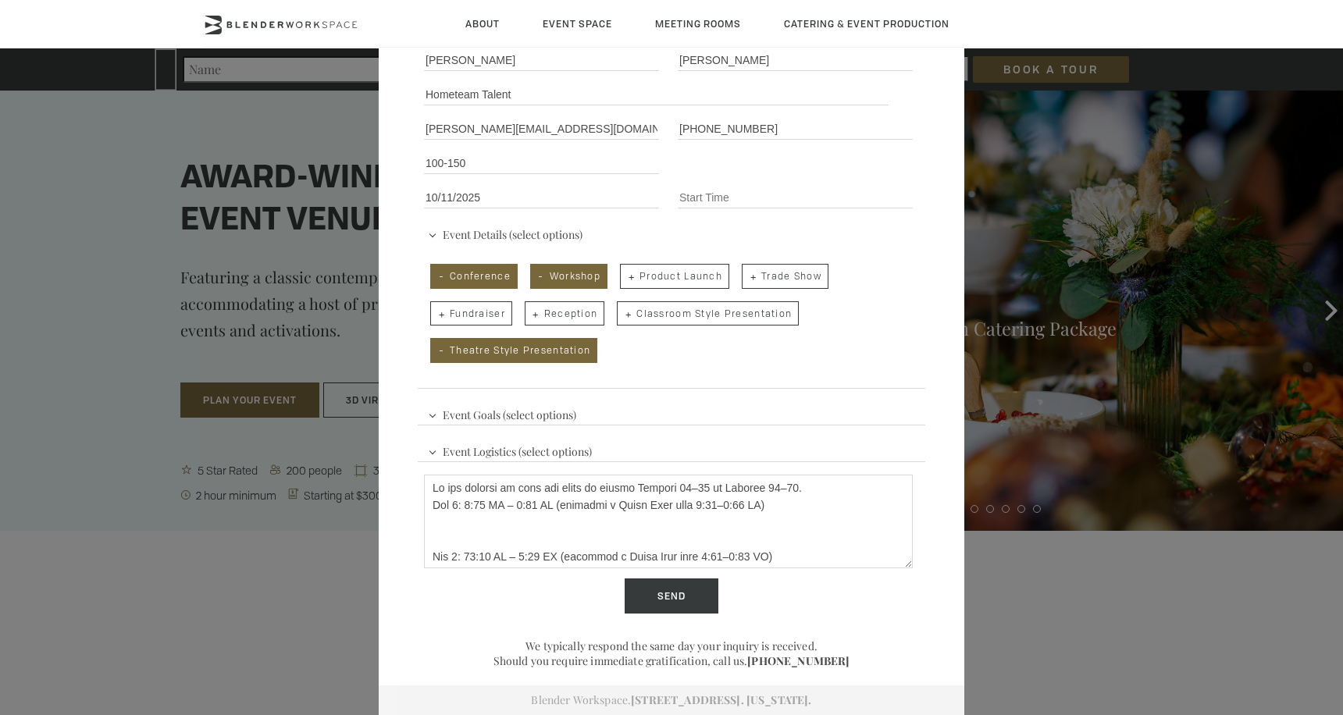
click at [433, 535] on textarea "Describe Your Event" at bounding box center [668, 522] width 489 height 94
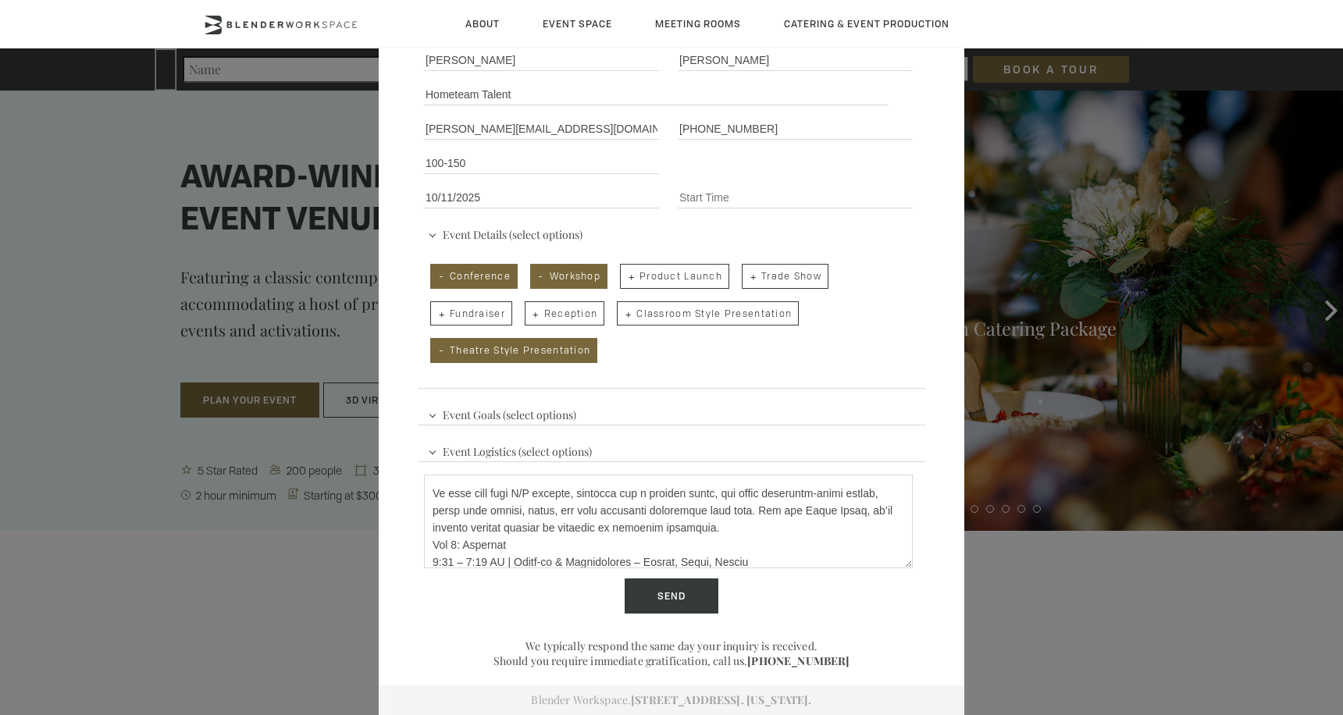
scroll to position [80, 0]
click at [722, 529] on textarea "Describe Your Event" at bounding box center [668, 522] width 489 height 94
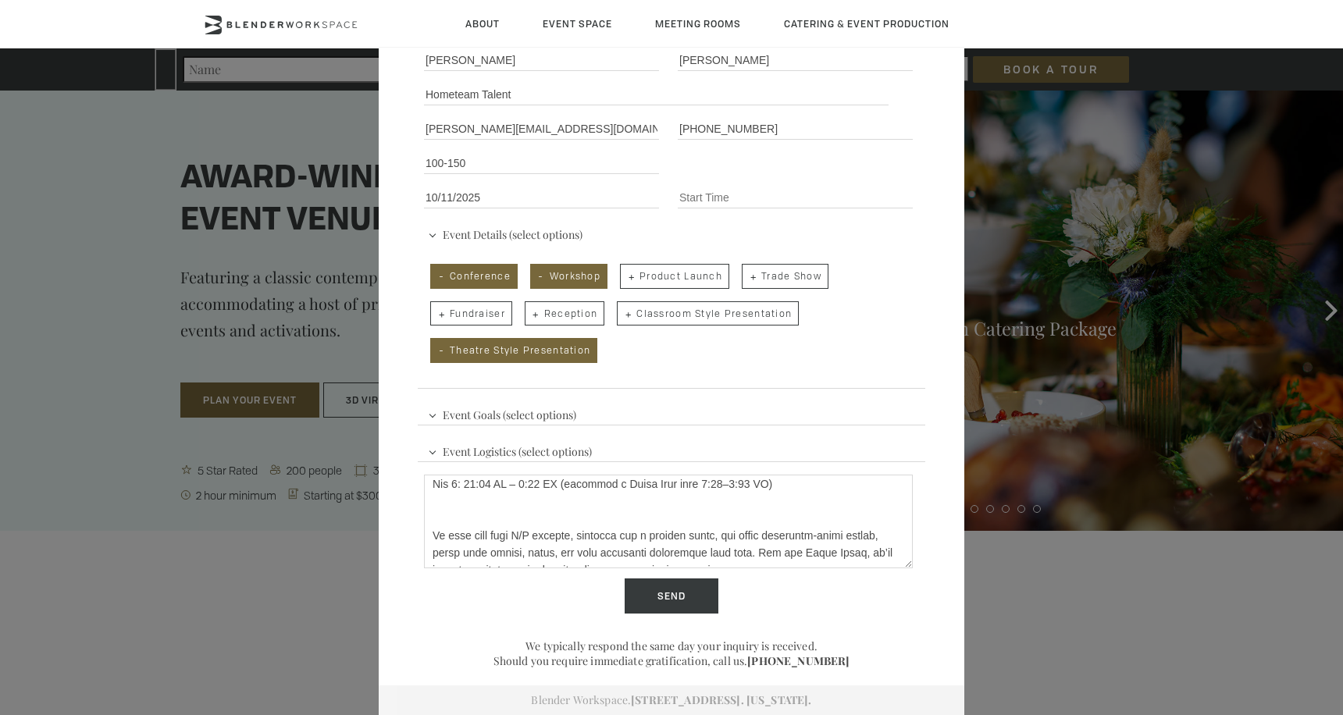
scroll to position [37, 0]
click at [568, 515] on textarea "Describe Your Event" at bounding box center [668, 522] width 489 height 94
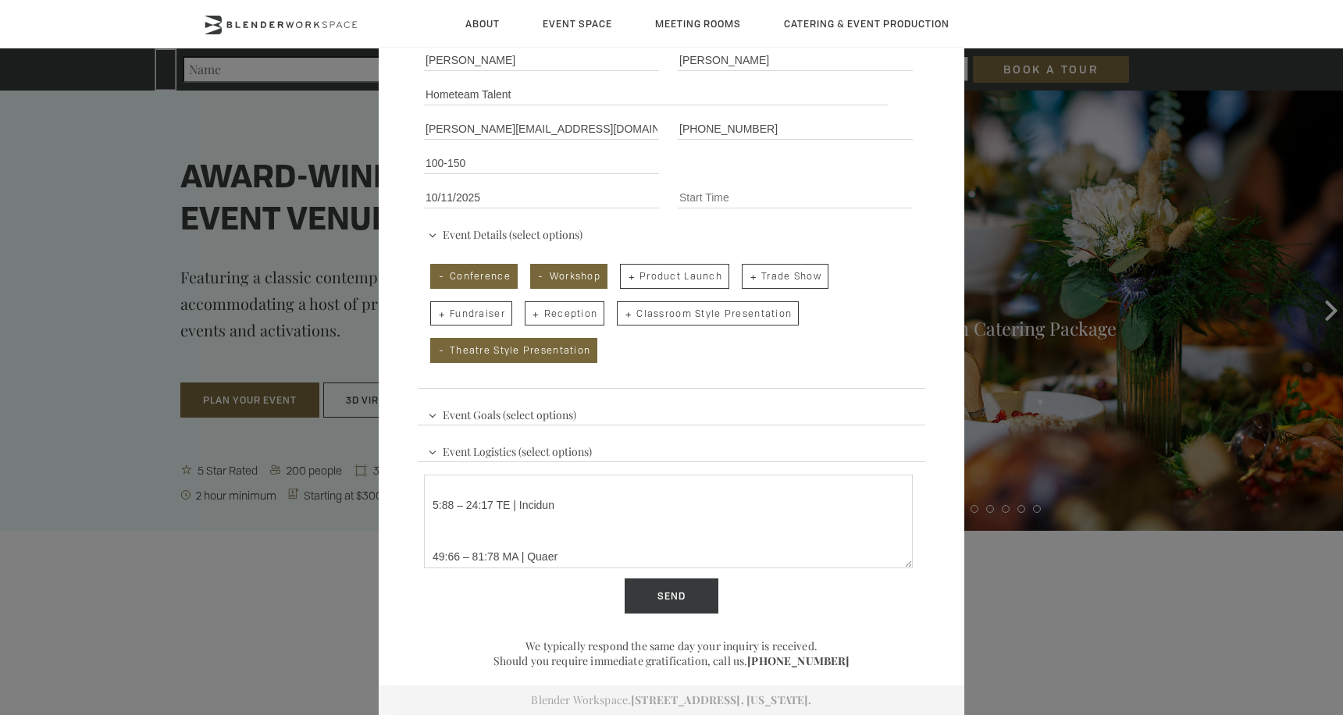
scroll to position [294, 0]
click at [534, 532] on textarea "Describe Your Event" at bounding box center [668, 522] width 489 height 94
type textarea "Lo ips dolorsi am cons adi elits do eiusmo Tempori 90–93 ut Laboree 81–74. Dol …"
click at [519, 632] on div "Event Space Inquiry. The Blender experience is better in-person. Event Details …" at bounding box center [672, 309] width 586 height 811
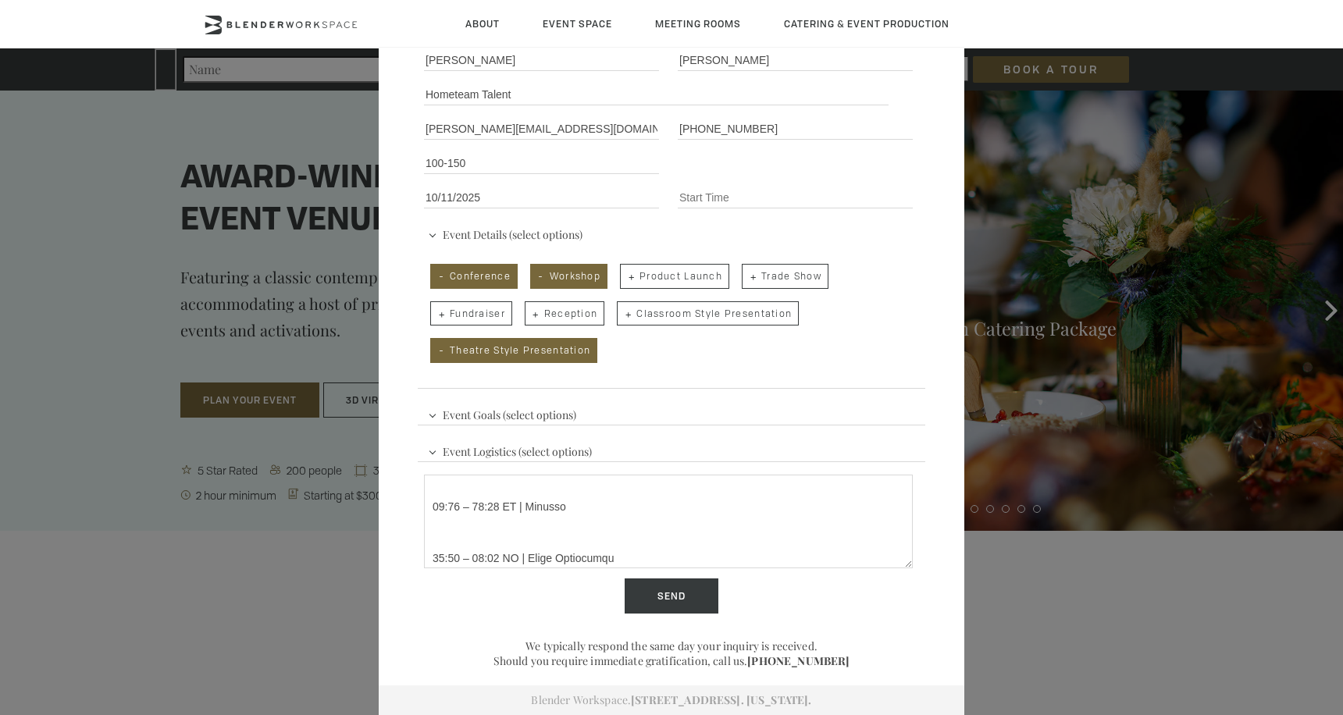
click at [689, 209] on div "Event Time" at bounding box center [798, 197] width 254 height 34
click at [692, 194] on input "Event Time" at bounding box center [795, 198] width 235 height 22
type input "9"
type input "8:30am"
click at [926, 354] on div "Event Space Inquiry. The Blender experience is better in-person. Event Details …" at bounding box center [672, 309] width 586 height 811
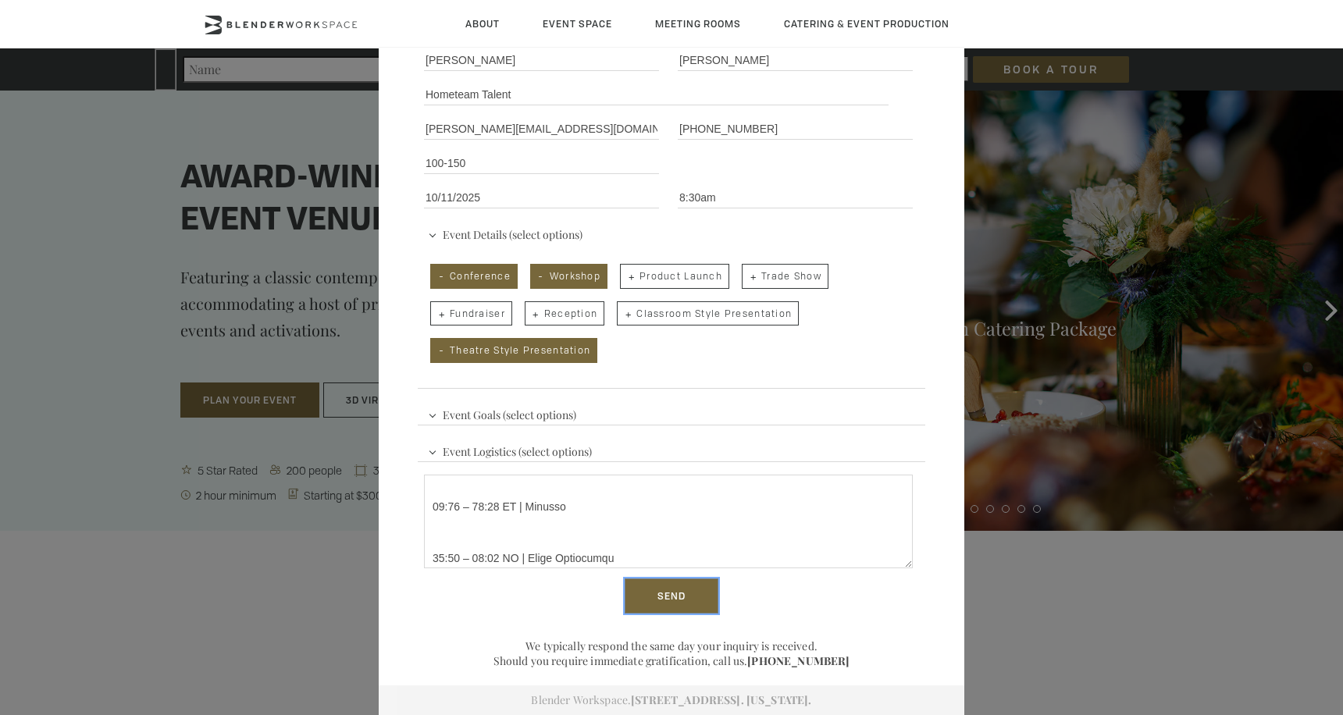
click at [648, 594] on input "Send" at bounding box center [672, 597] width 94 height 36
